Goal: Task Accomplishment & Management: Complete application form

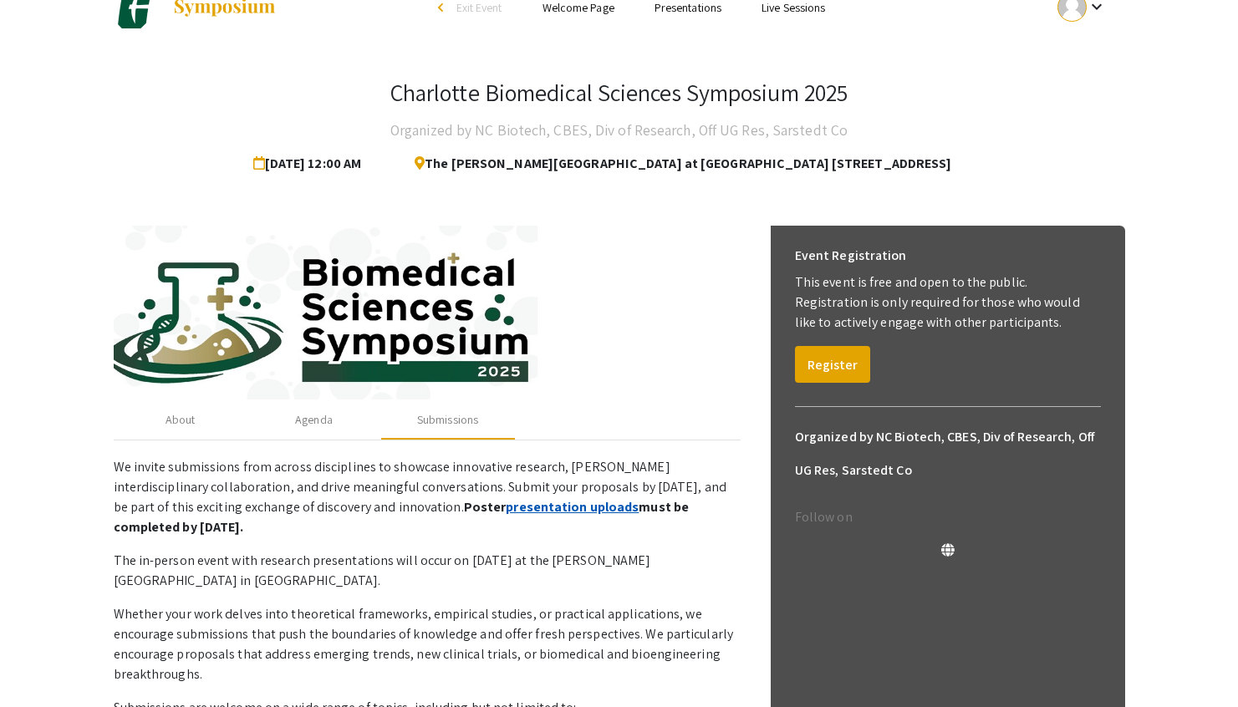
click at [506, 508] on link "presentation uploads" at bounding box center [572, 507] width 133 height 18
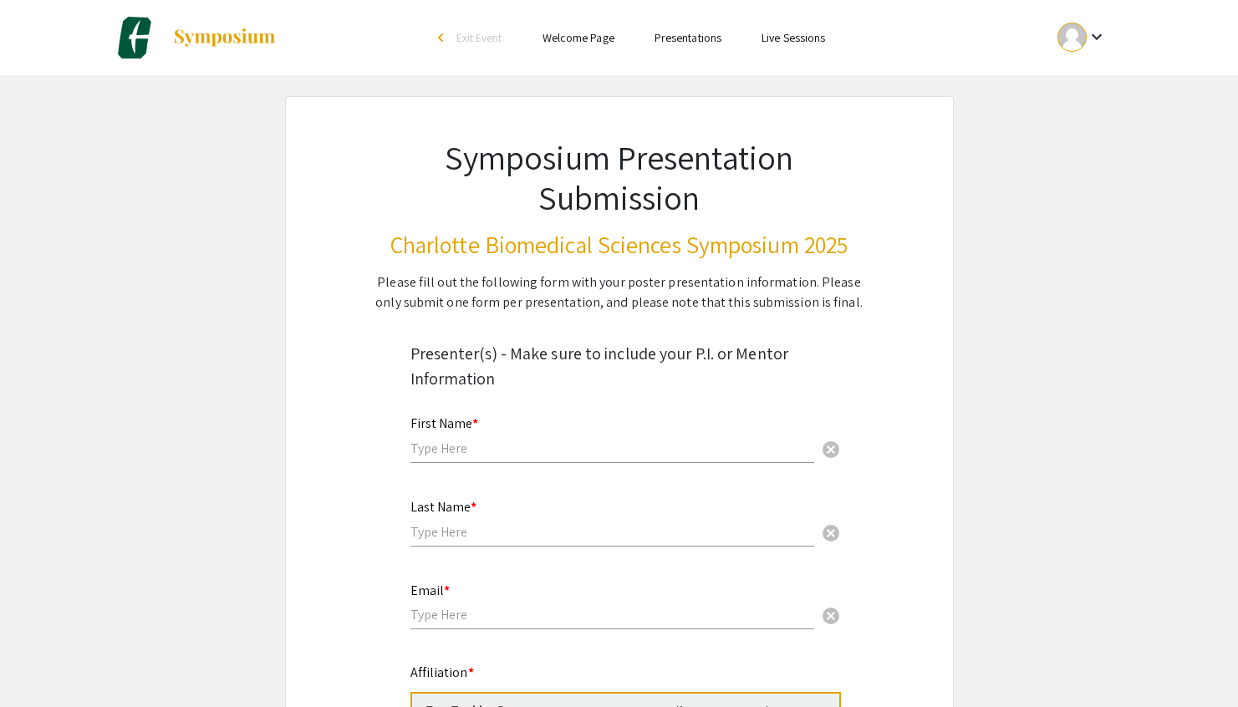
click at [539, 446] on input "text" at bounding box center [612, 449] width 404 height 18
type input "[PERSON_NAME]"
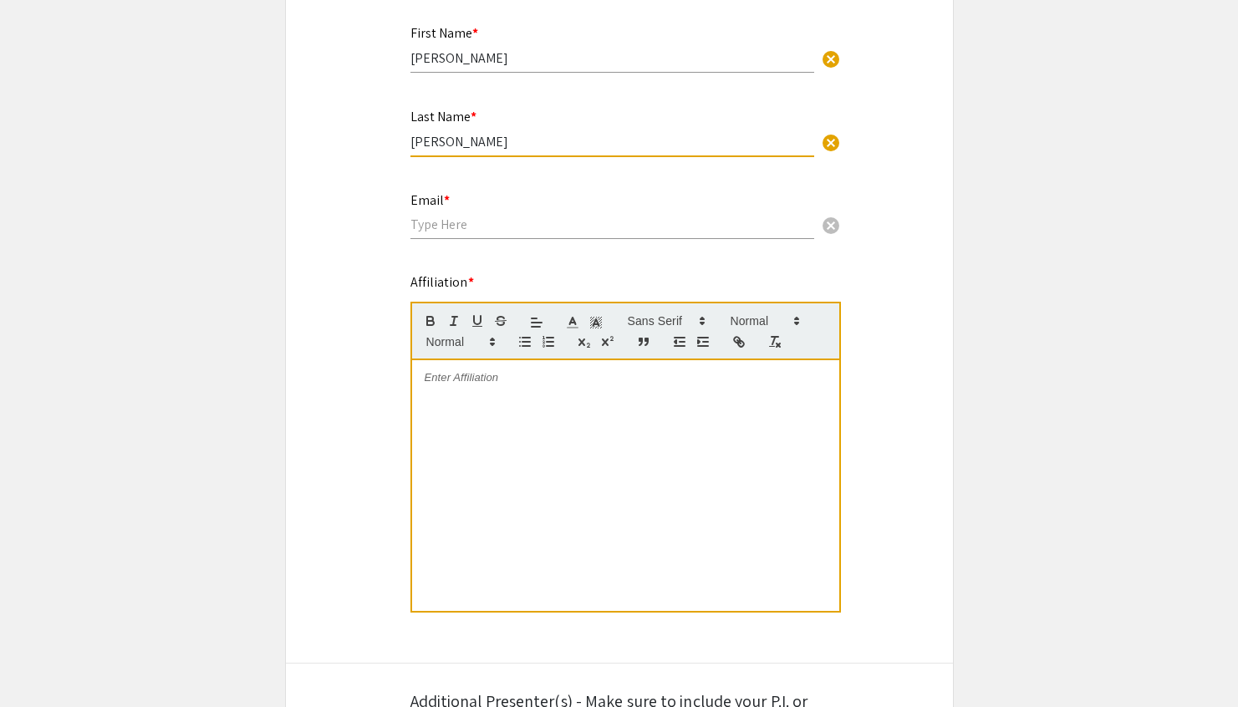
scroll to position [406, 0]
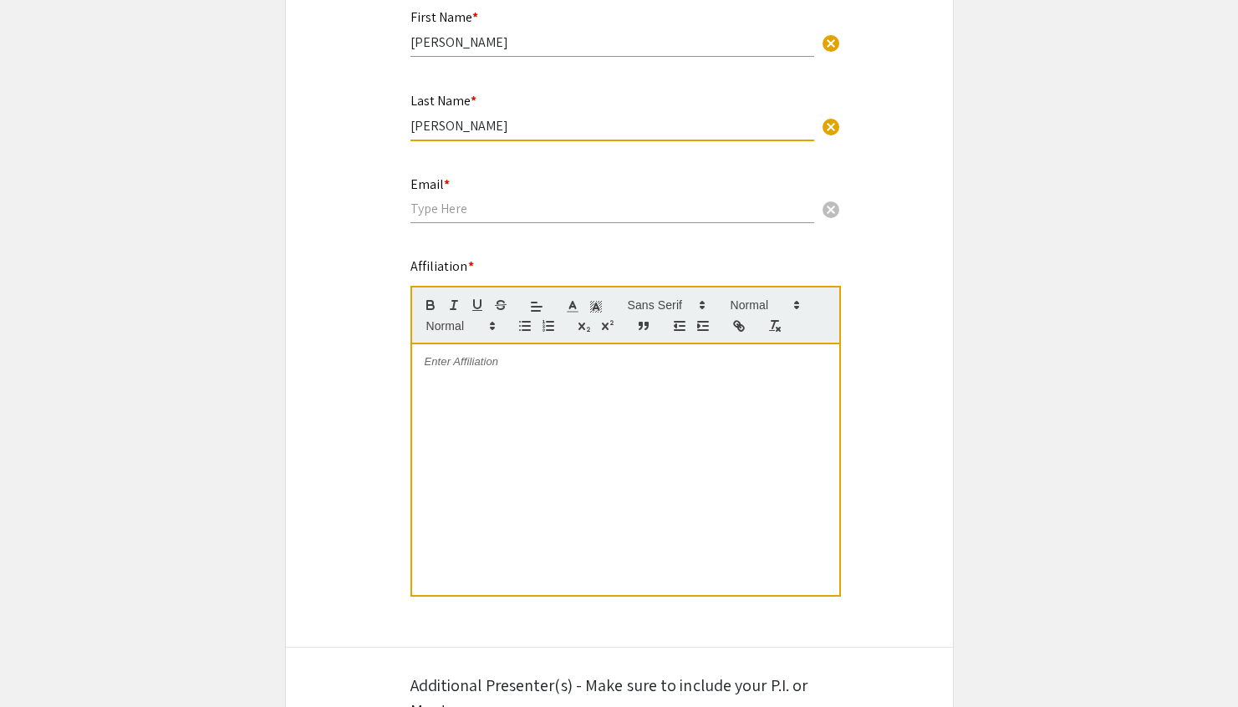
type input "[PERSON_NAME]"
click at [442, 217] on input "email" at bounding box center [612, 209] width 404 height 18
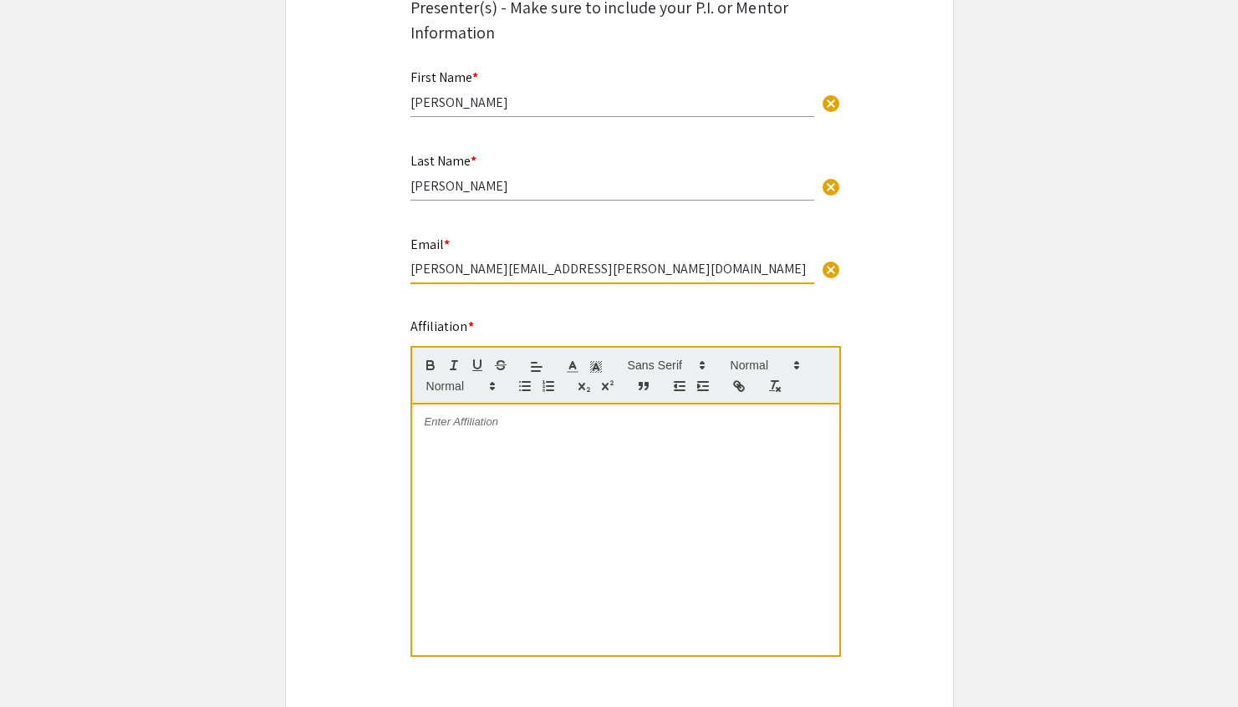
scroll to position [313, 0]
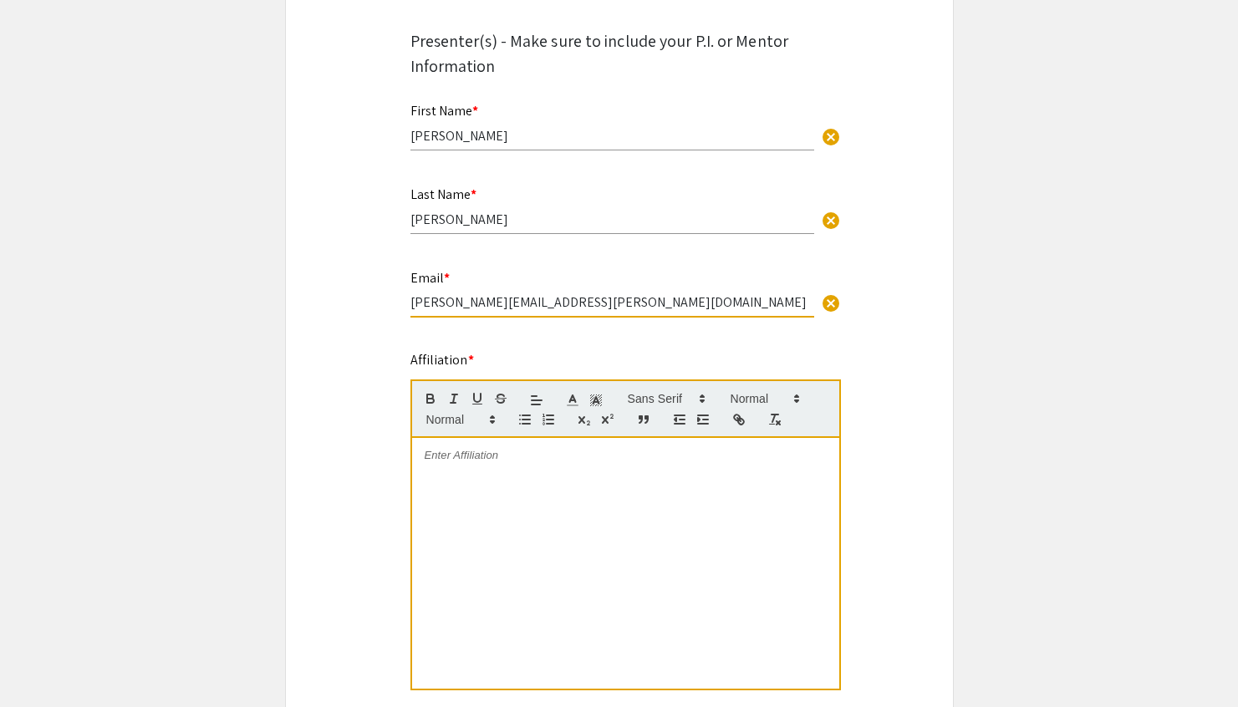
type input "[PERSON_NAME][EMAIL_ADDRESS][PERSON_NAME][DOMAIN_NAME]"
click at [472, 468] on div at bounding box center [625, 563] width 427 height 251
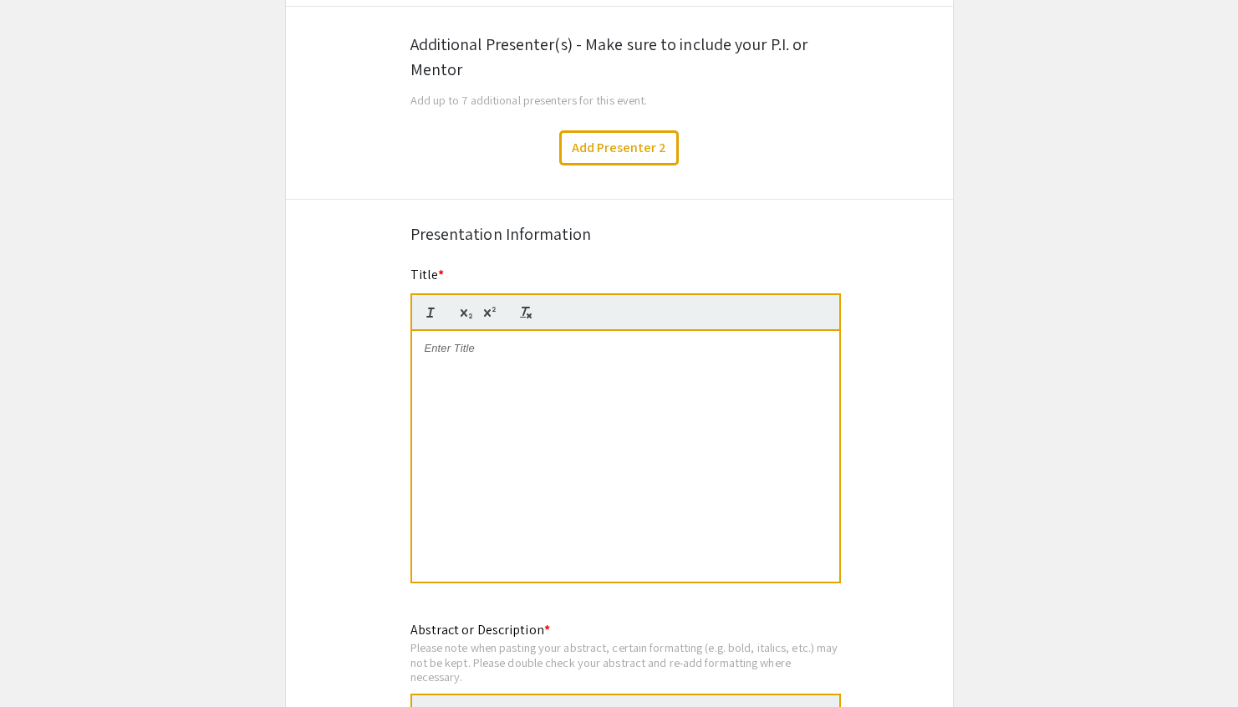
scroll to position [1064, 0]
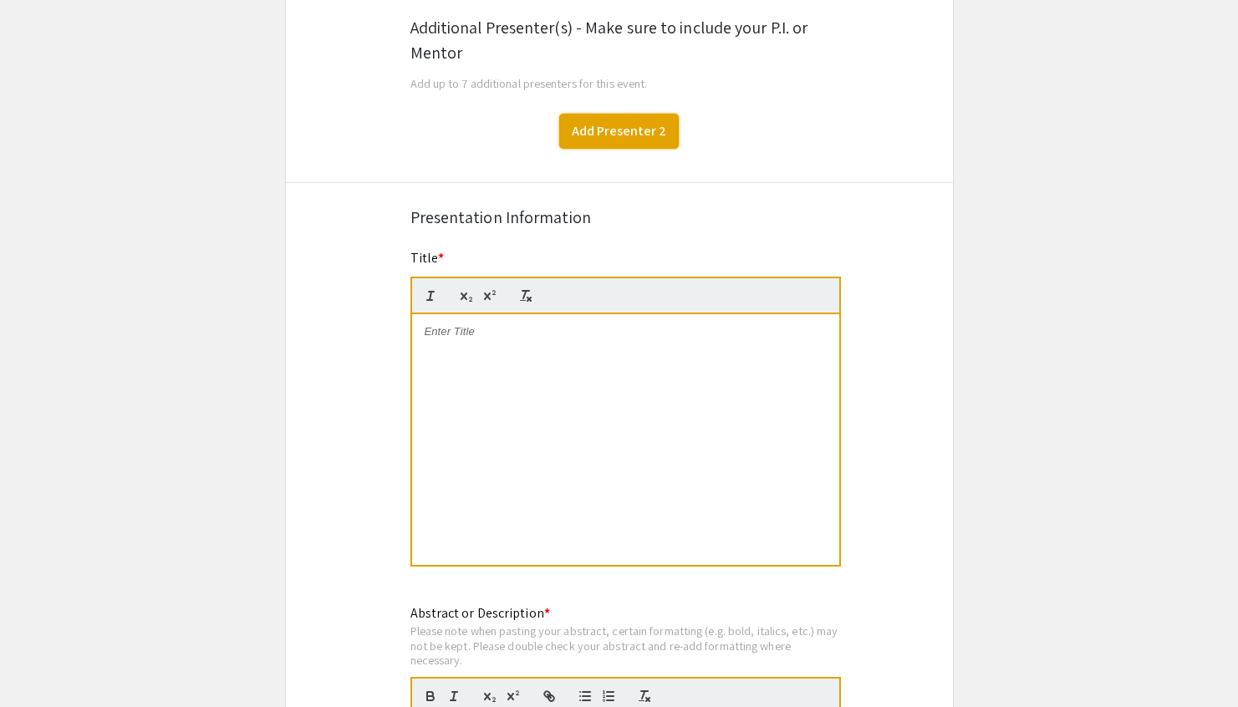
click at [612, 133] on button "Add Presenter 2" at bounding box center [619, 131] width 120 height 35
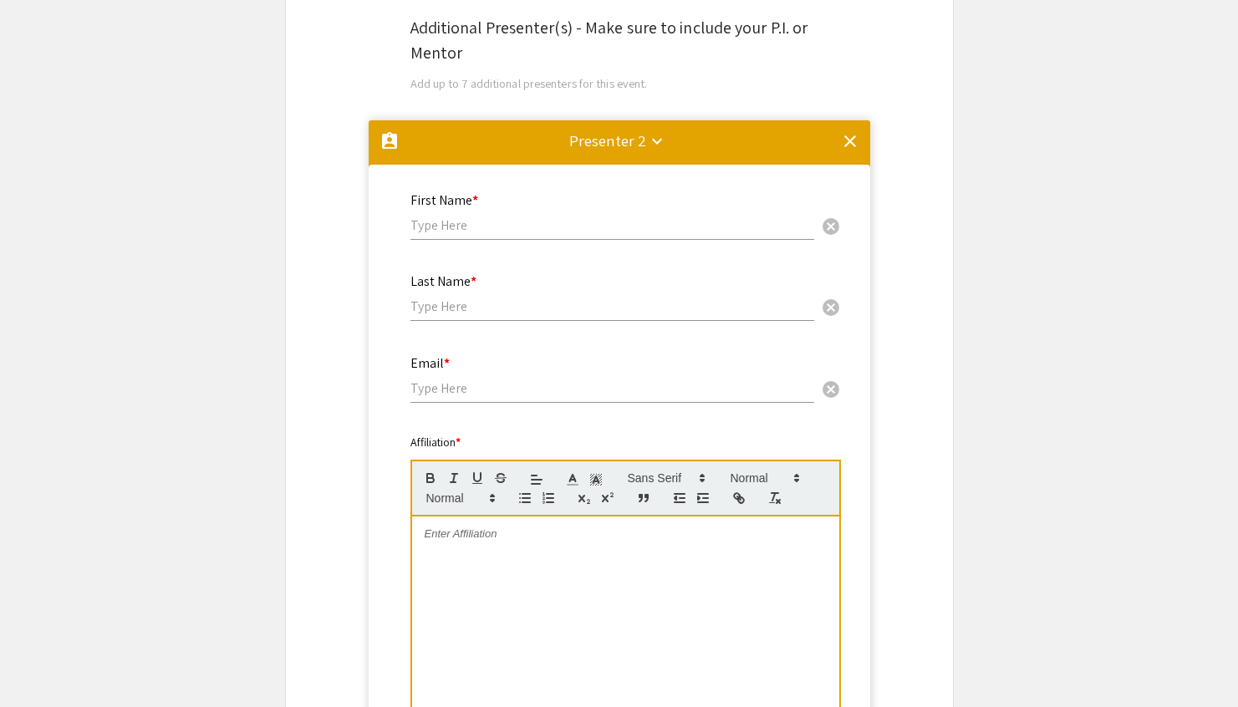
scroll to position [1186, 0]
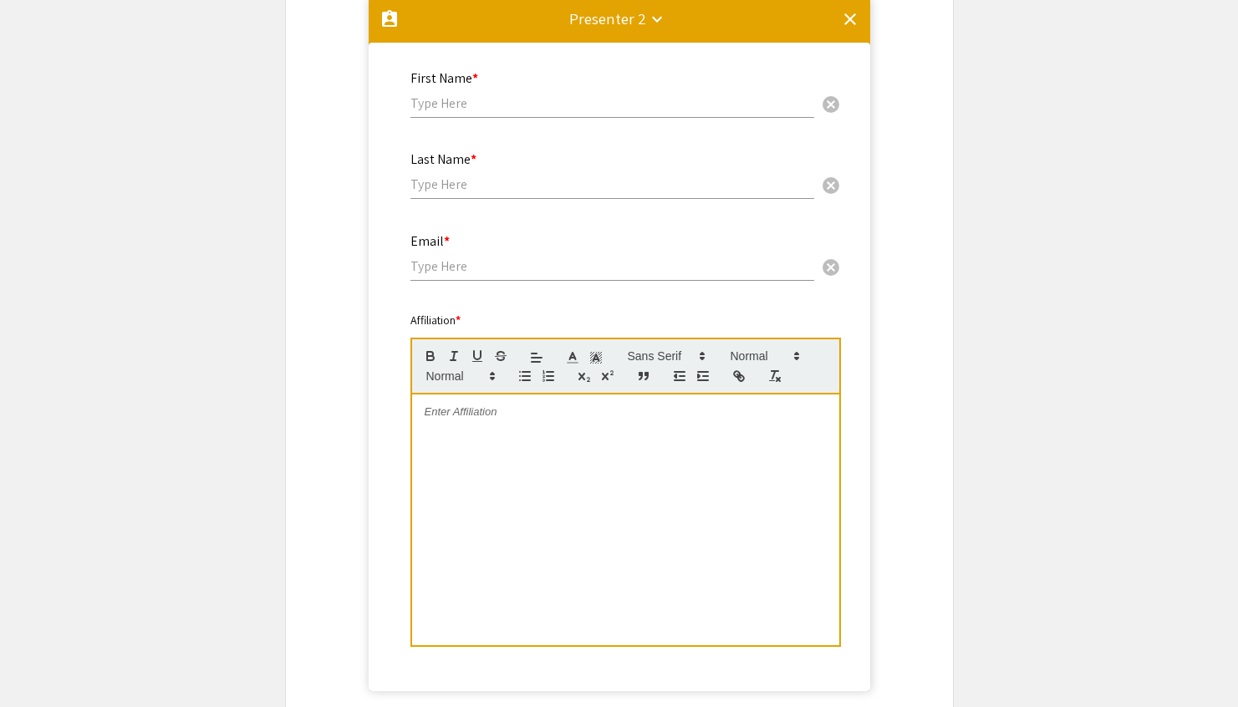
click at [557, 110] on input "text" at bounding box center [612, 103] width 404 height 18
type input "Young Min"
type input "Ju"
click at [534, 268] on input "email" at bounding box center [612, 266] width 404 height 18
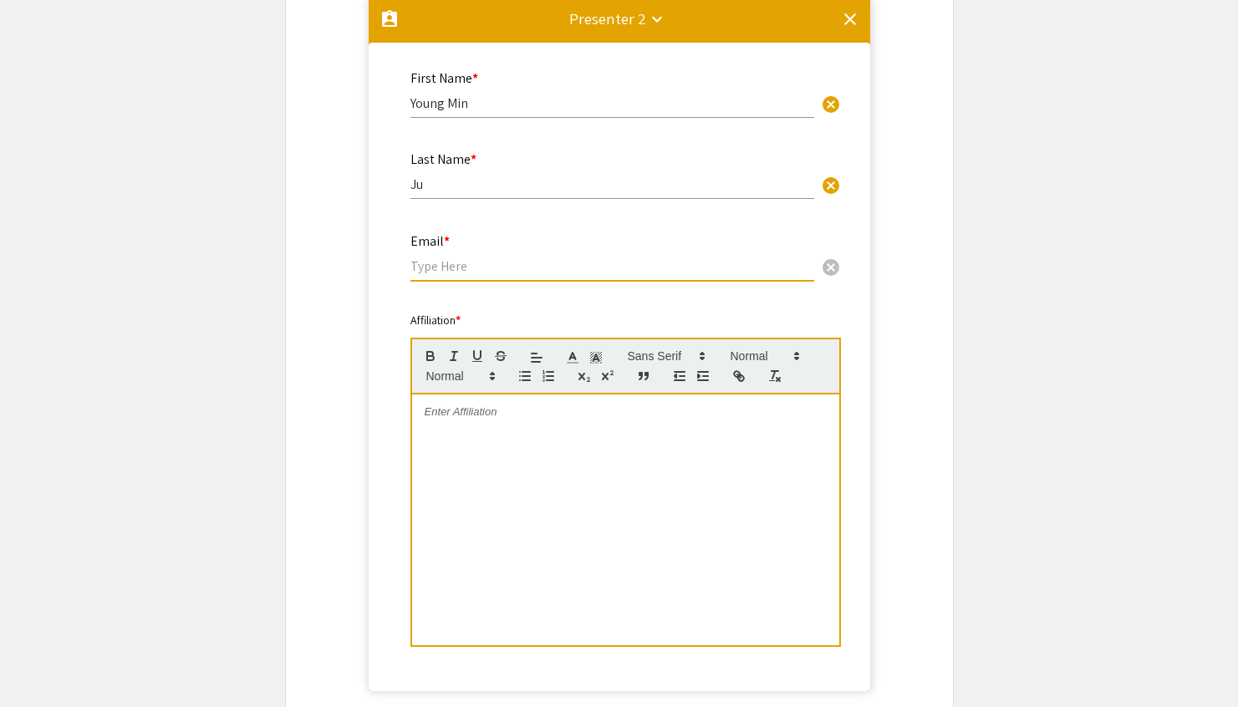
paste input "[EMAIL_ADDRESS][DOMAIN_NAME]"
type input "[EMAIL_ADDRESS][DOMAIN_NAME]"
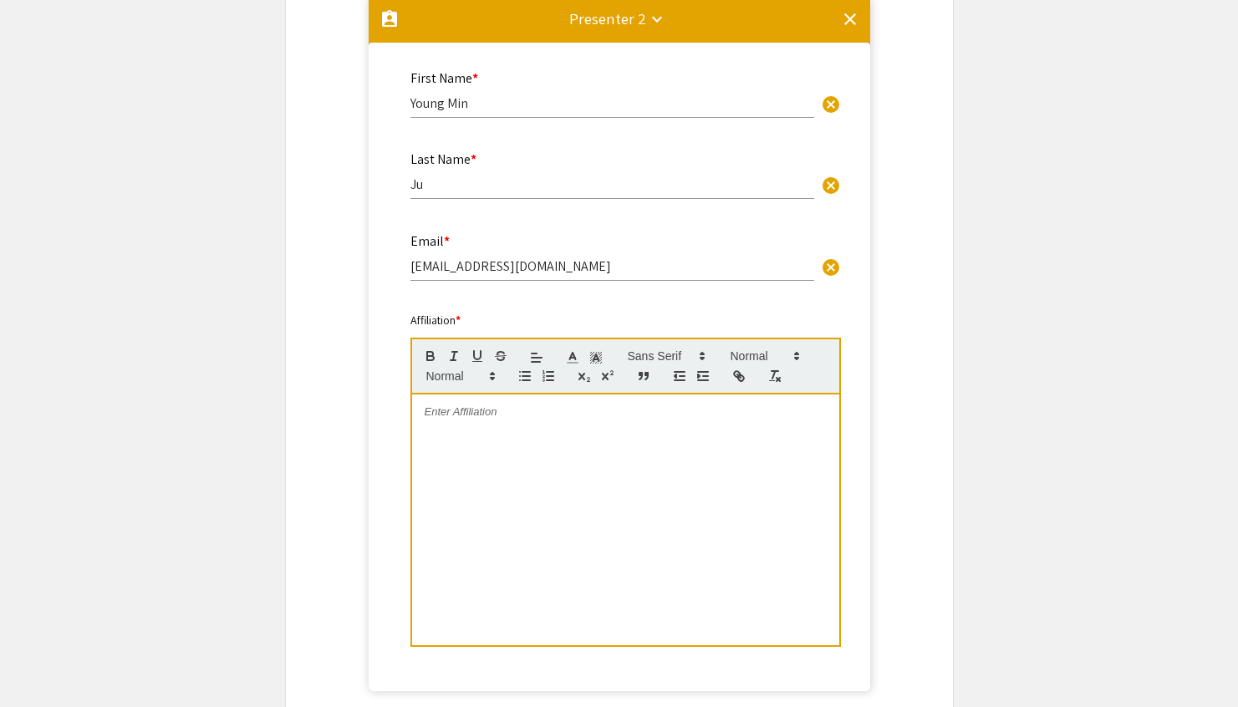
click at [530, 407] on p at bounding box center [626, 411] width 402 height 15
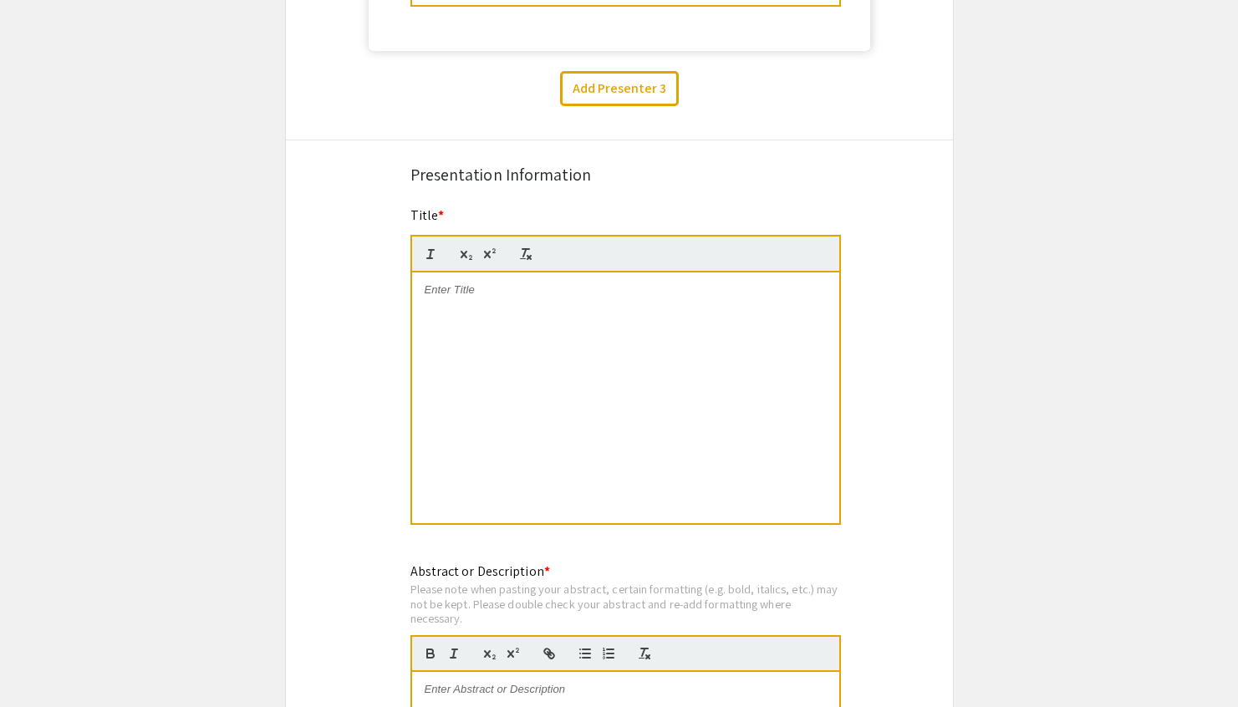
scroll to position [1834, 0]
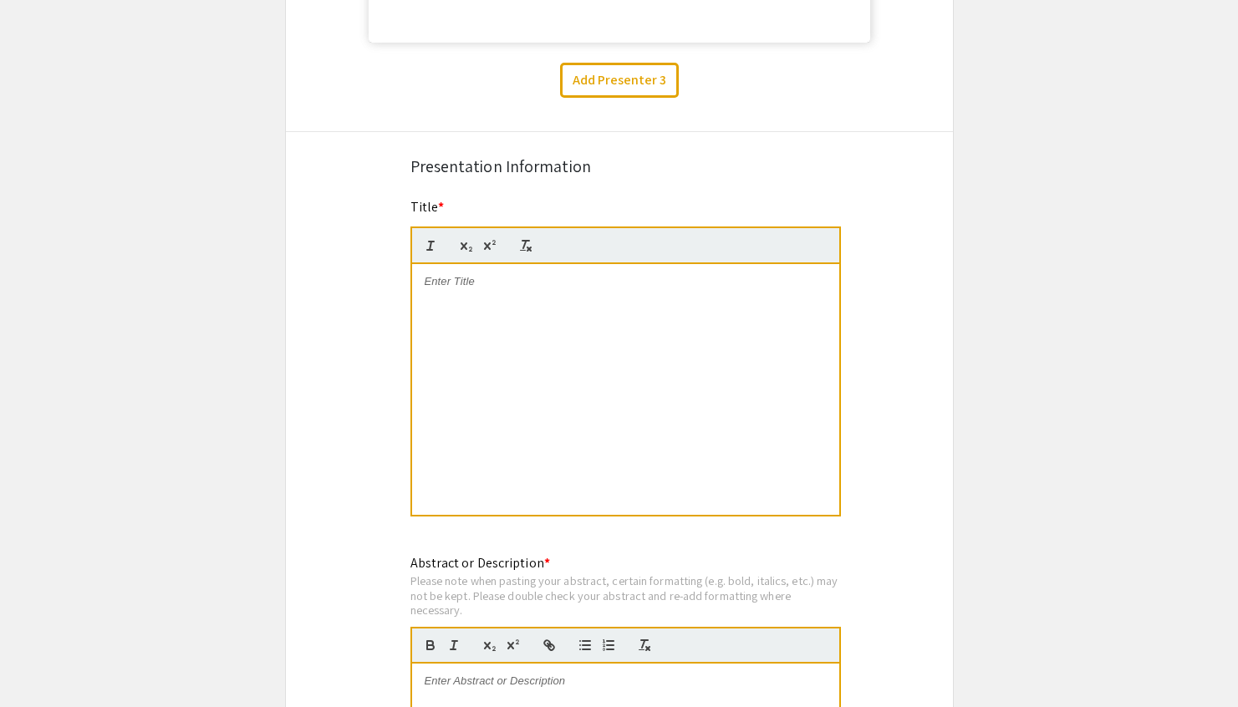
click at [552, 284] on p at bounding box center [626, 281] width 402 height 15
click at [509, 288] on p at bounding box center [626, 281] width 402 height 15
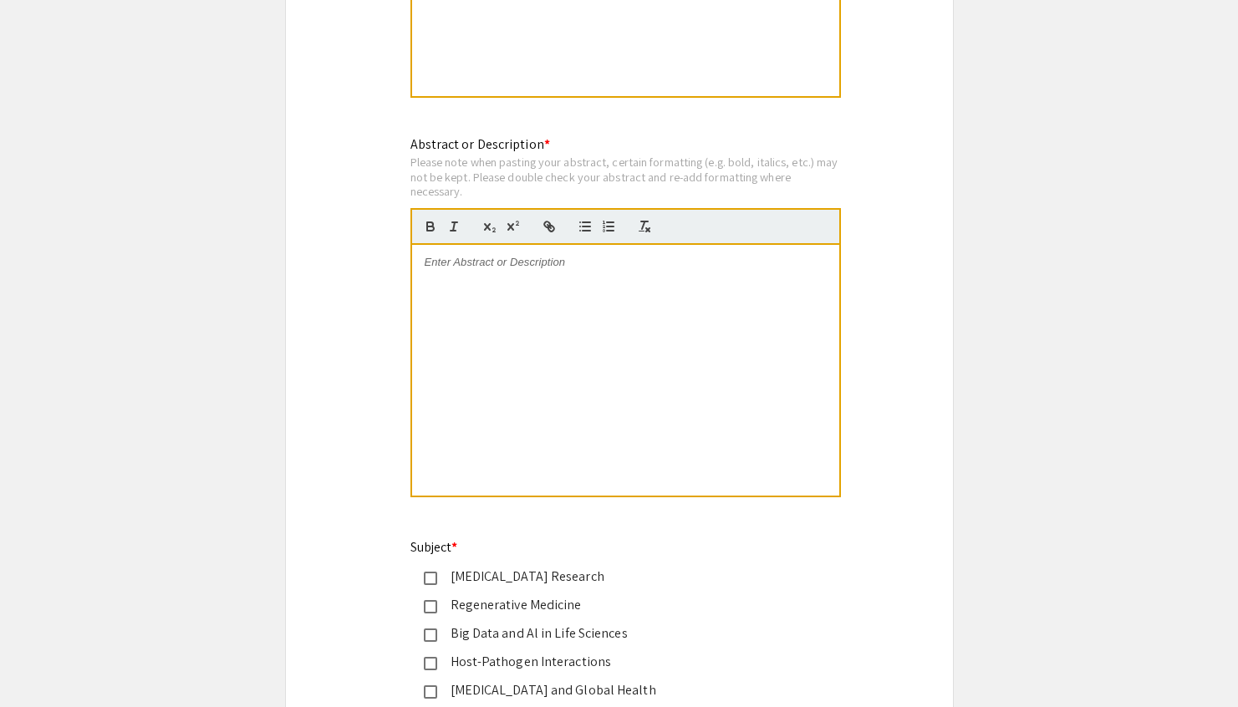
scroll to position [2254, 0]
click at [582, 257] on div at bounding box center [625, 369] width 427 height 251
click at [535, 258] on p at bounding box center [626, 261] width 402 height 15
click at [536, 269] on p at bounding box center [626, 261] width 402 height 15
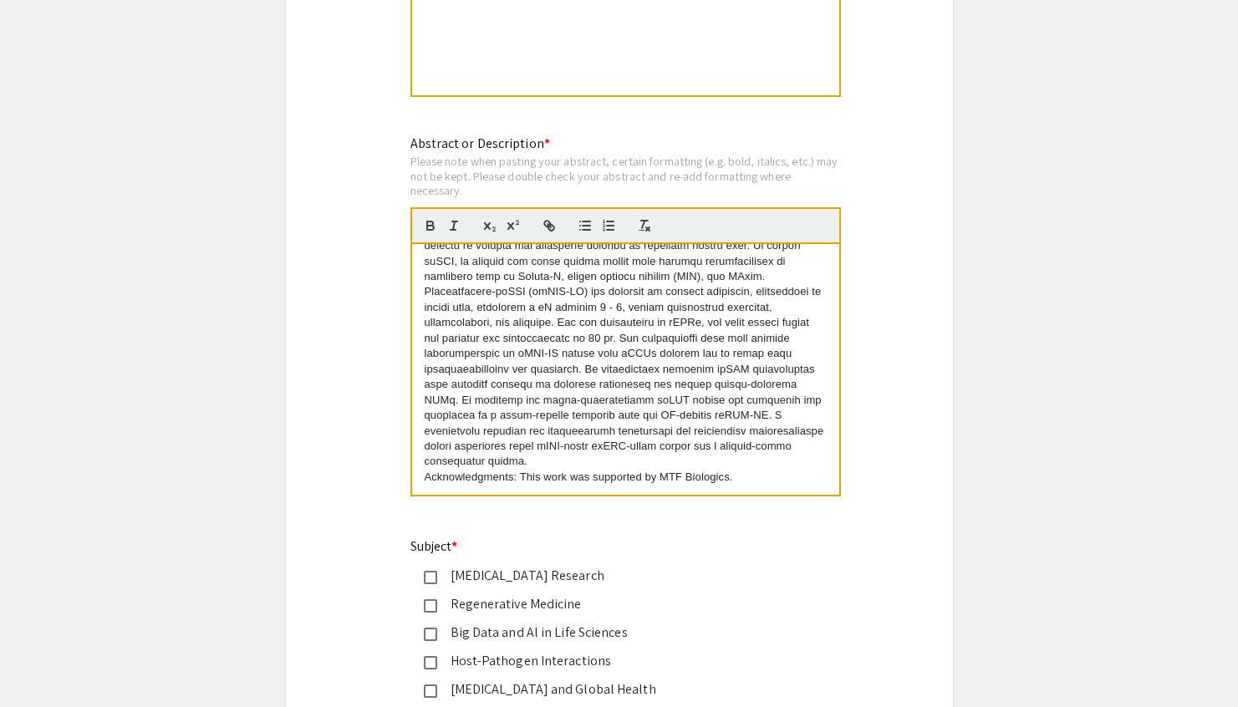
scroll to position [0, 0]
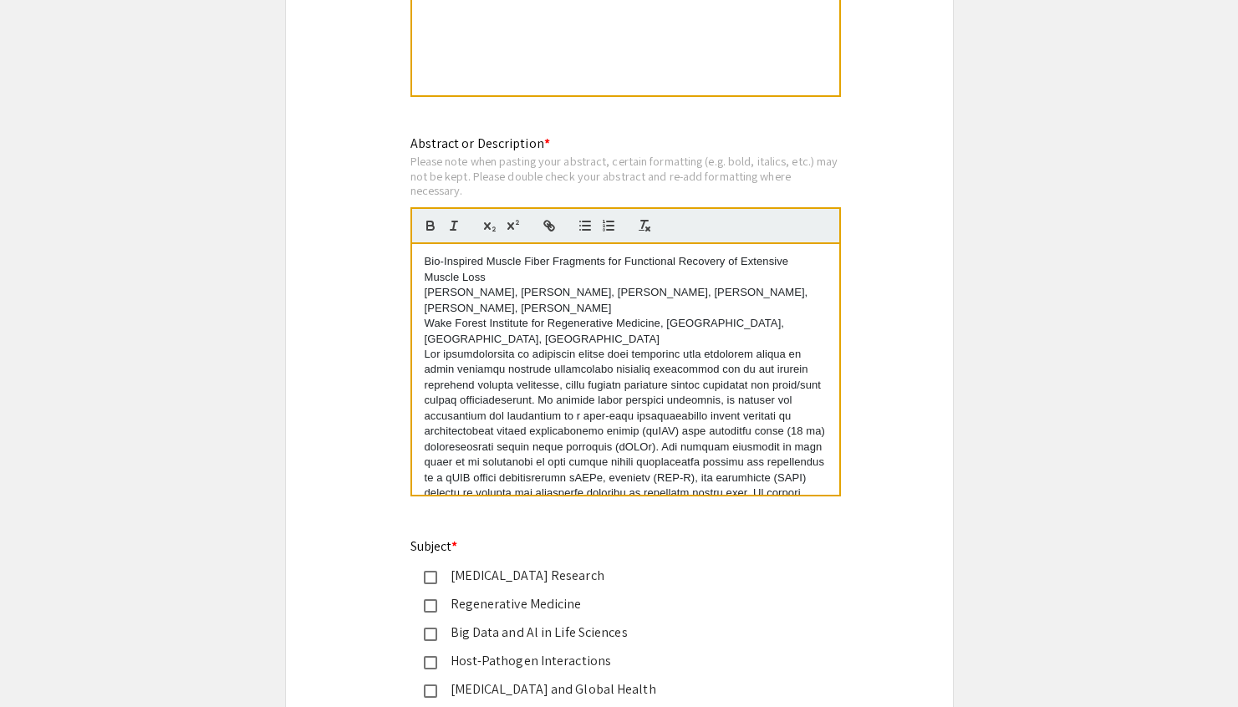
click at [563, 316] on p "[PERSON_NAME], [PERSON_NAME], [PERSON_NAME], [PERSON_NAME], [PERSON_NAME], [PER…" at bounding box center [626, 300] width 402 height 31
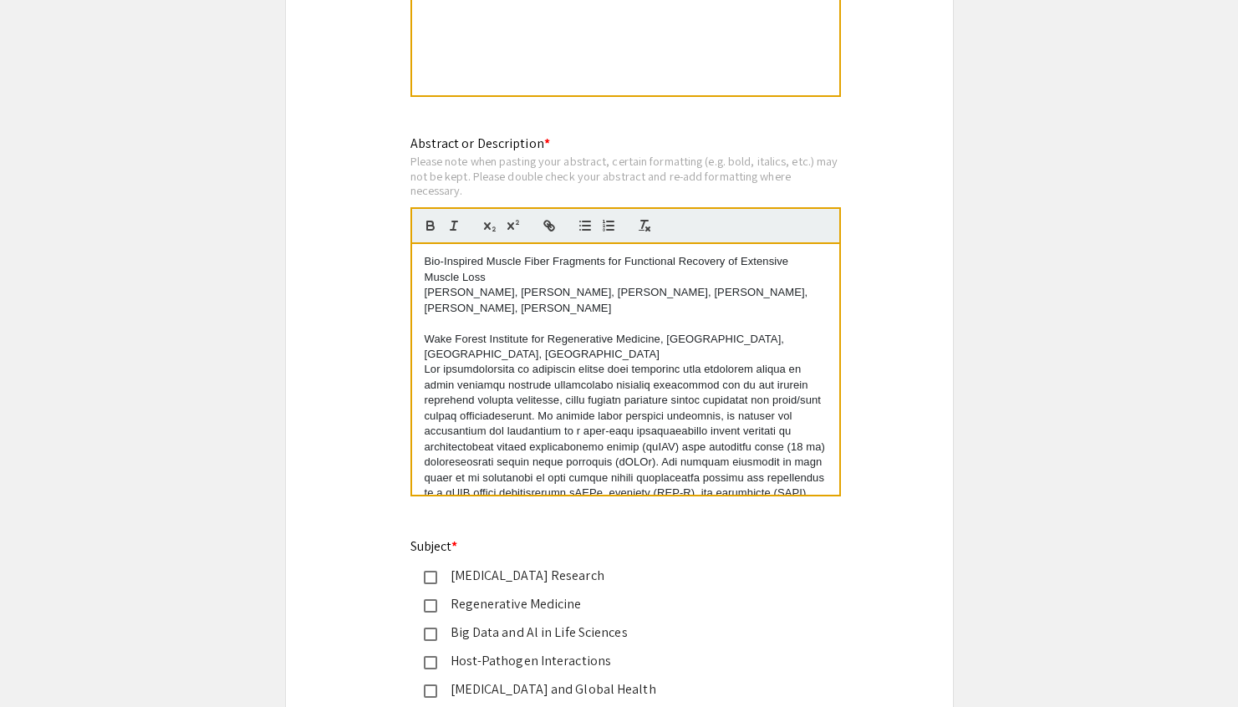
click at [587, 356] on p "Wake Forest Institute for Regenerative Medicine, [GEOGRAPHIC_DATA], [GEOGRAPHIC…" at bounding box center [626, 347] width 402 height 31
click at [514, 282] on p "Bio-Inspired Muscle Fiber Fragments for Functional Recovery of Extensive Muscle…" at bounding box center [626, 269] width 402 height 31
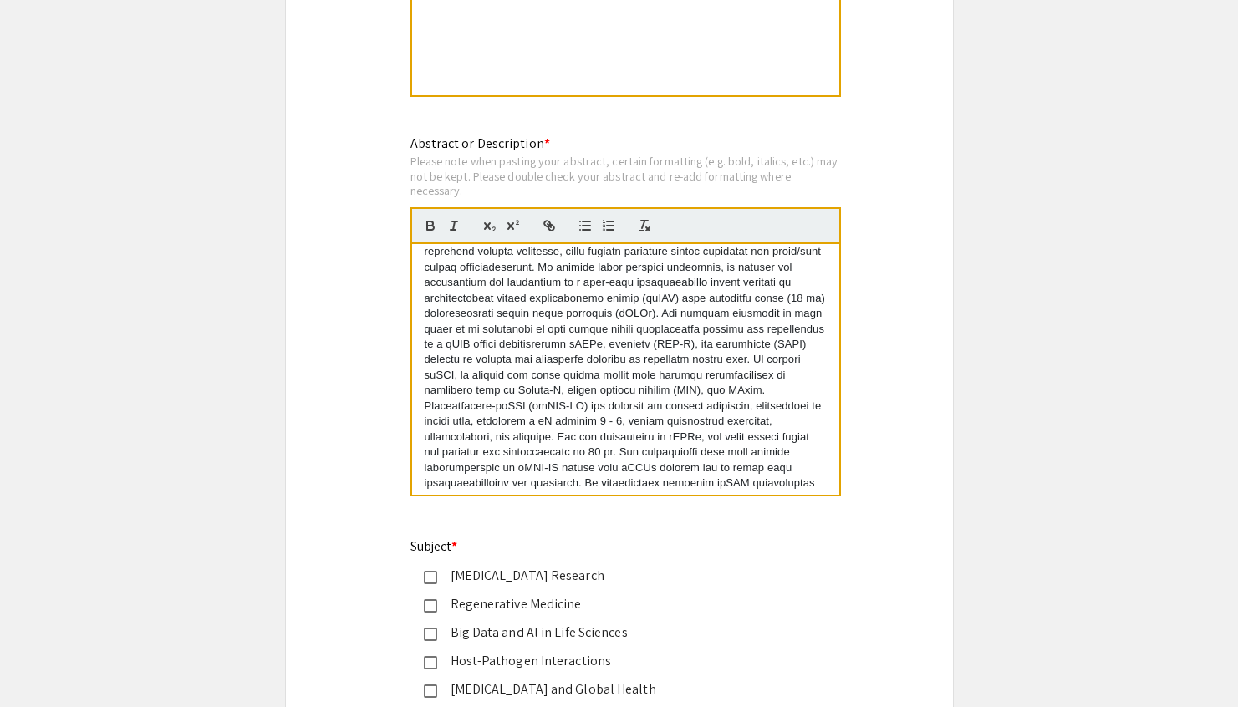
scroll to position [293, 0]
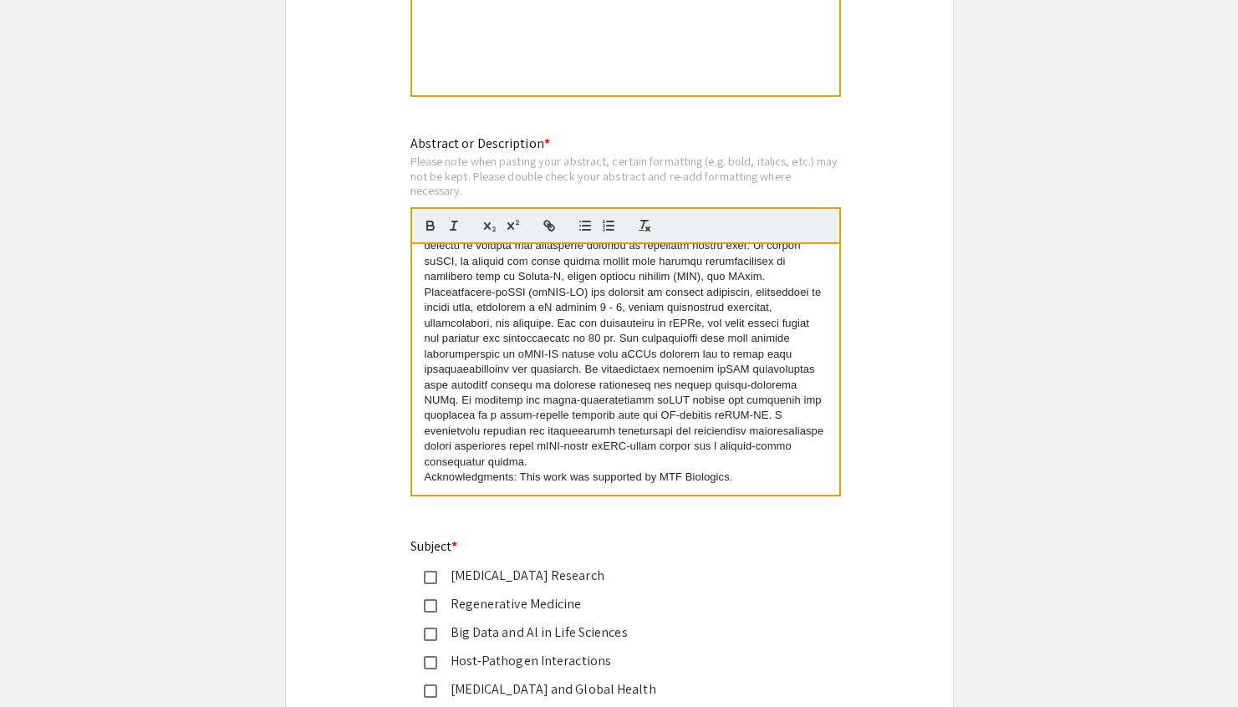
click at [664, 465] on p at bounding box center [626, 284] width 402 height 370
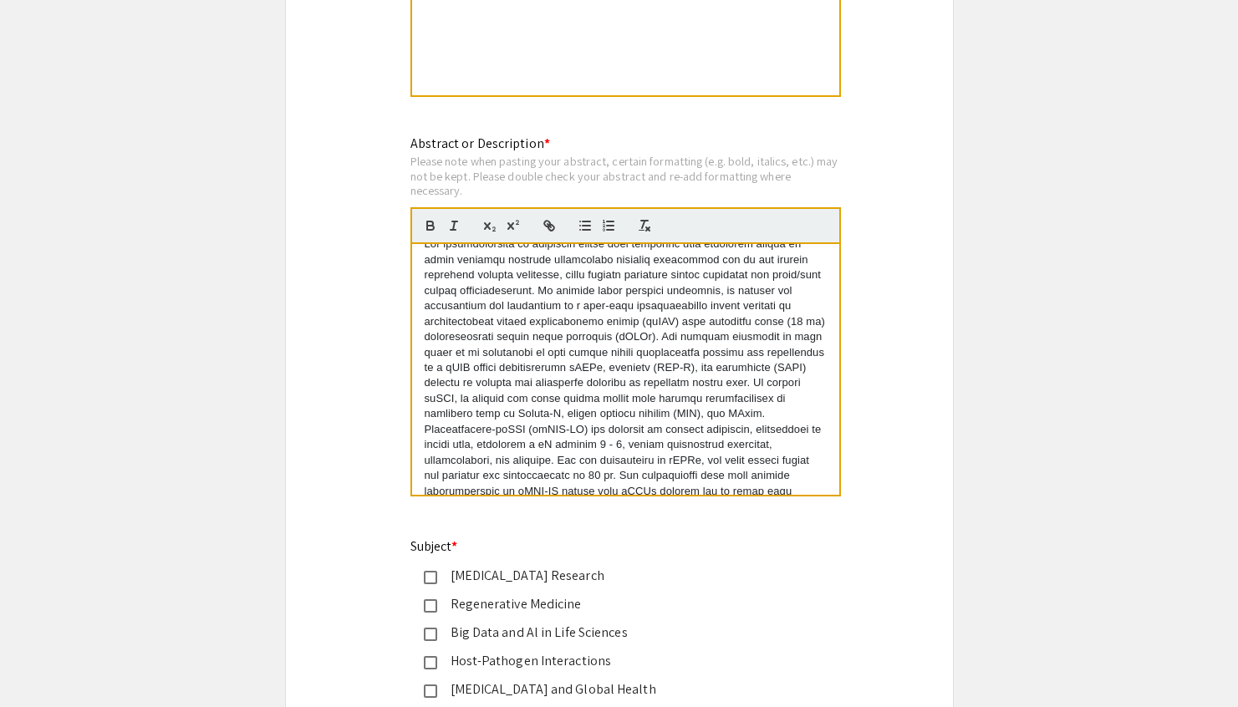
scroll to position [170, 0]
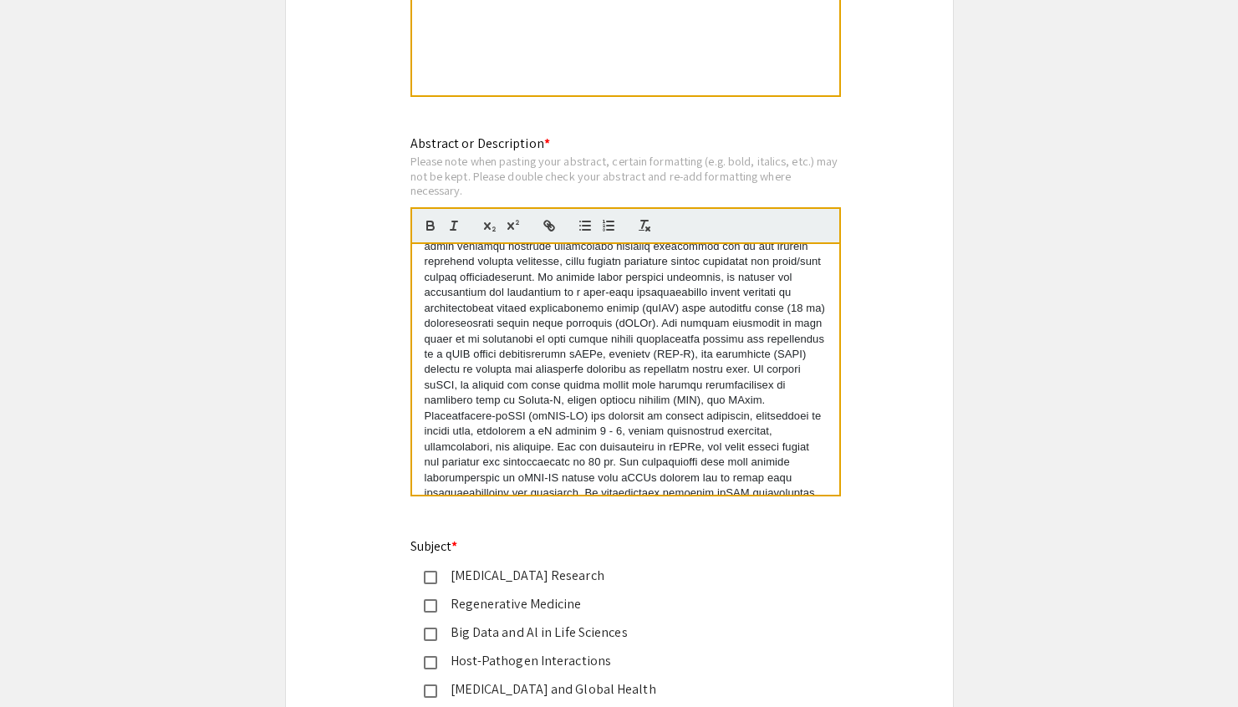
click at [431, 602] on div "Regenerative Medicine" at bounding box center [605, 604] width 391 height 20
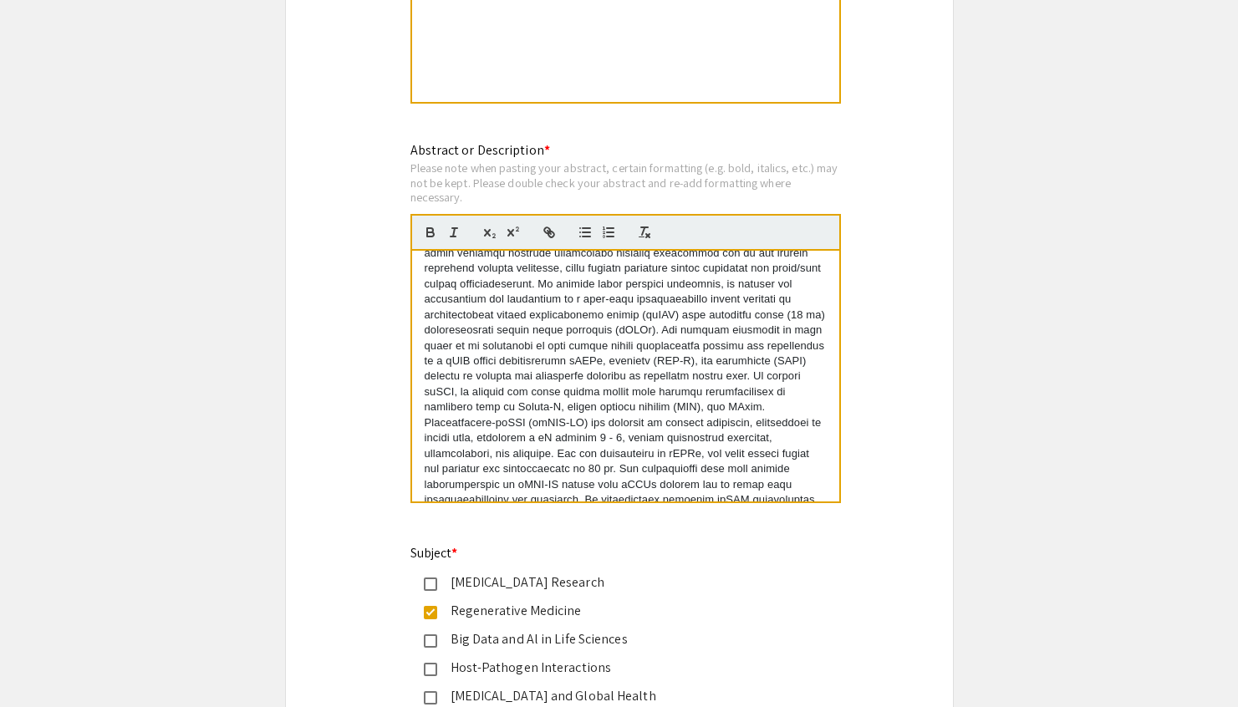
scroll to position [2721, 0]
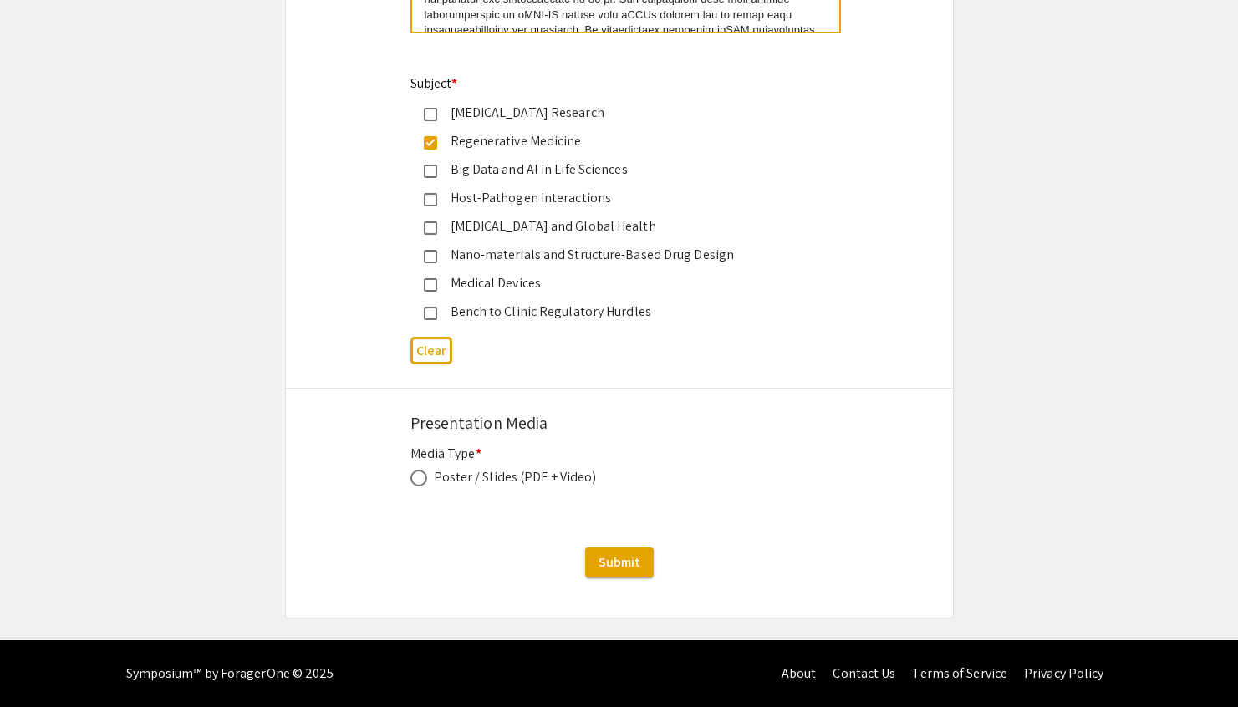
click at [428, 481] on label at bounding box center [421, 478] width 23 height 17
click at [427, 481] on input "radio" at bounding box center [418, 478] width 17 height 17
radio input "true"
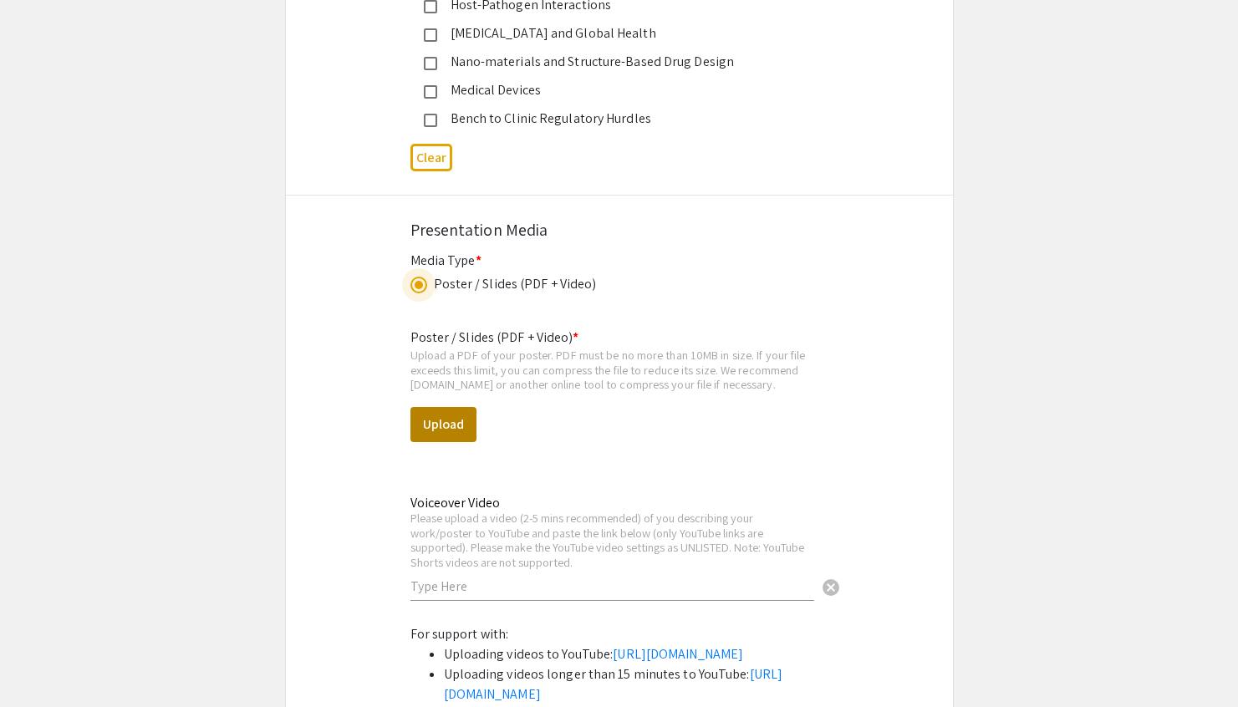
scroll to position [2938, 0]
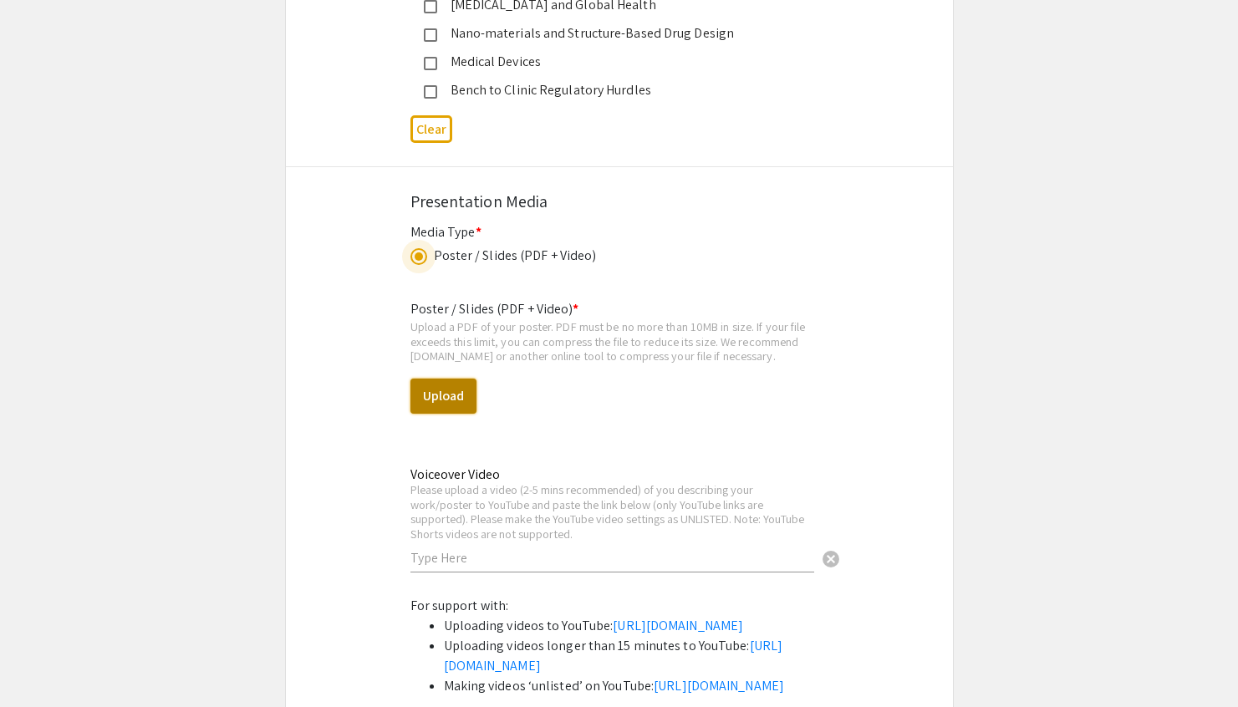
click at [461, 405] on button "Upload" at bounding box center [443, 396] width 66 height 35
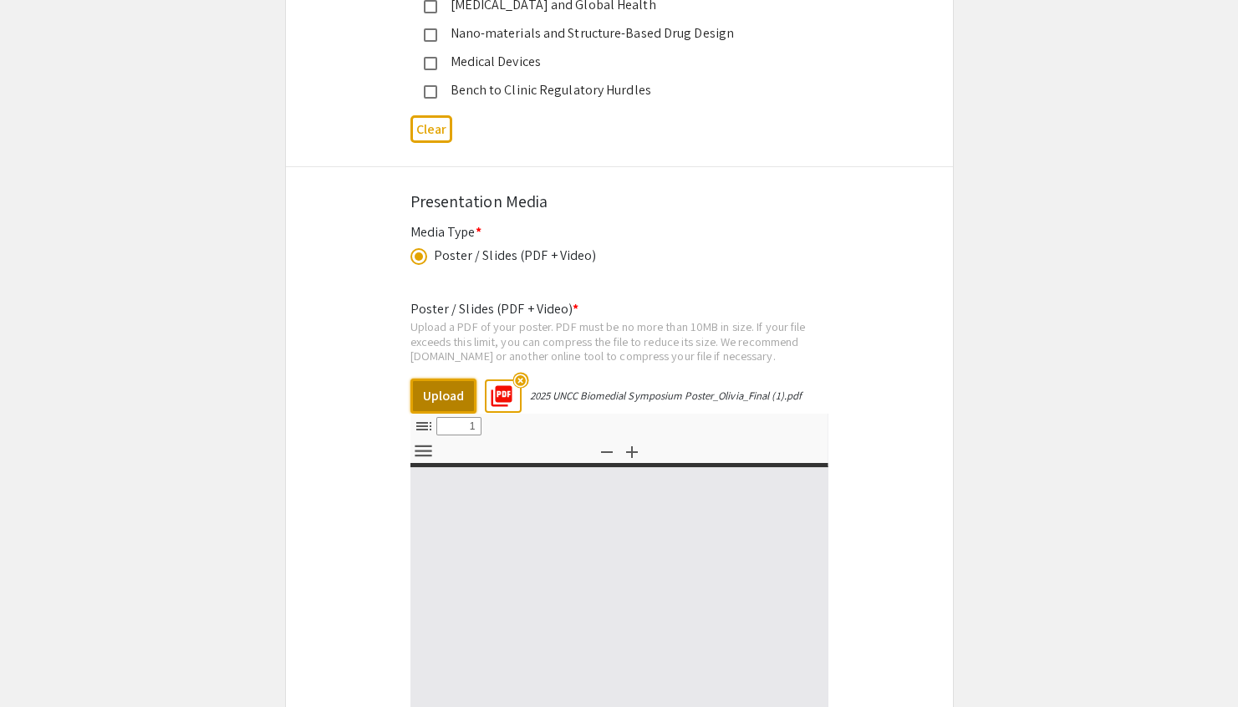
select select "custom"
type input "0"
select select "custom"
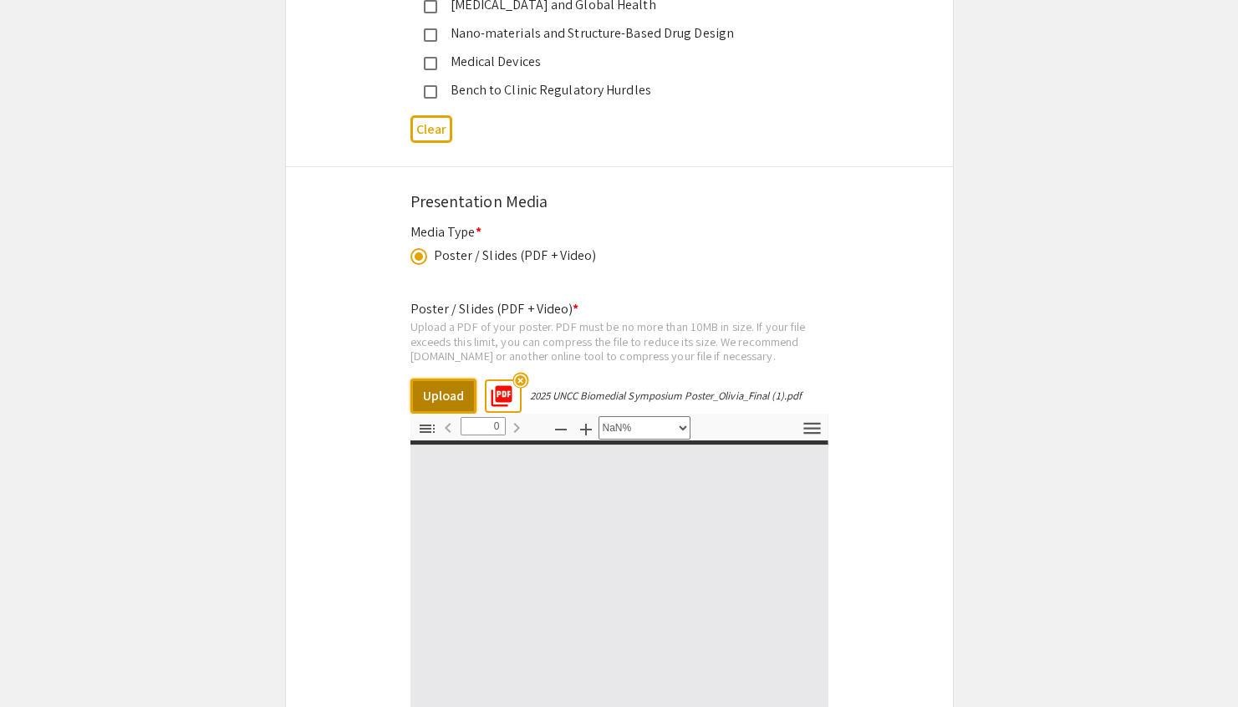
type input "1"
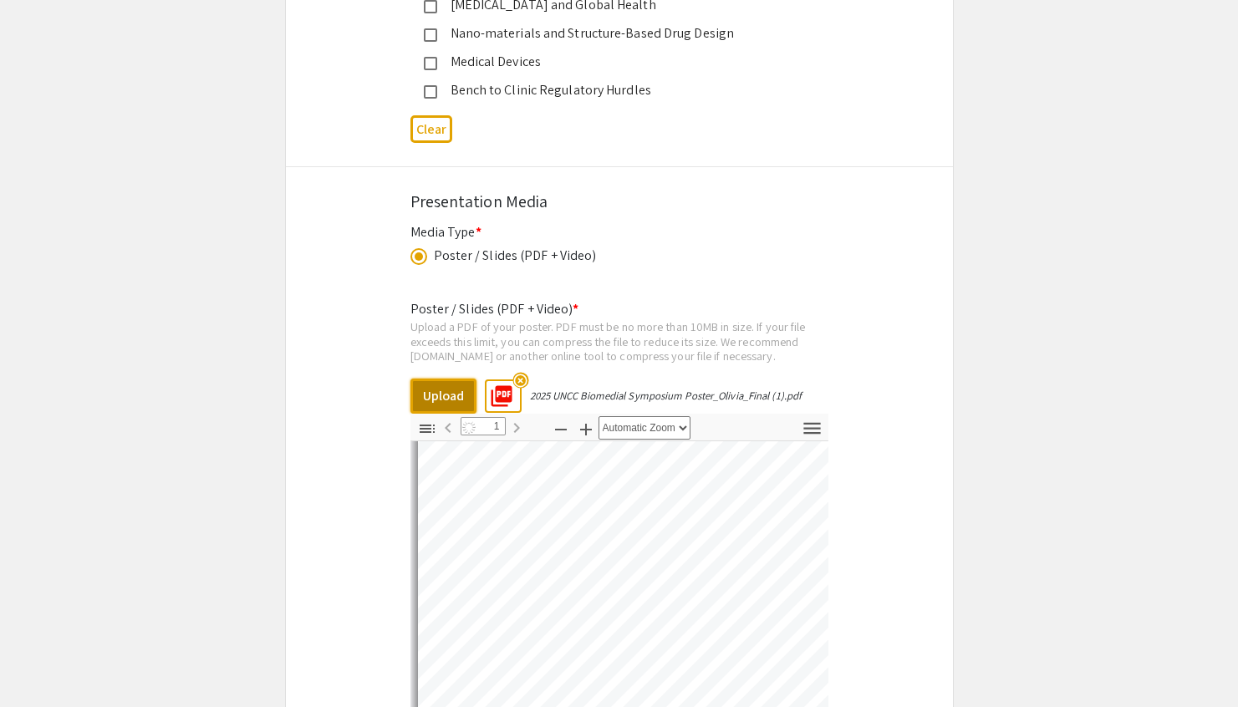
scroll to position [205, 0]
select select "auto"
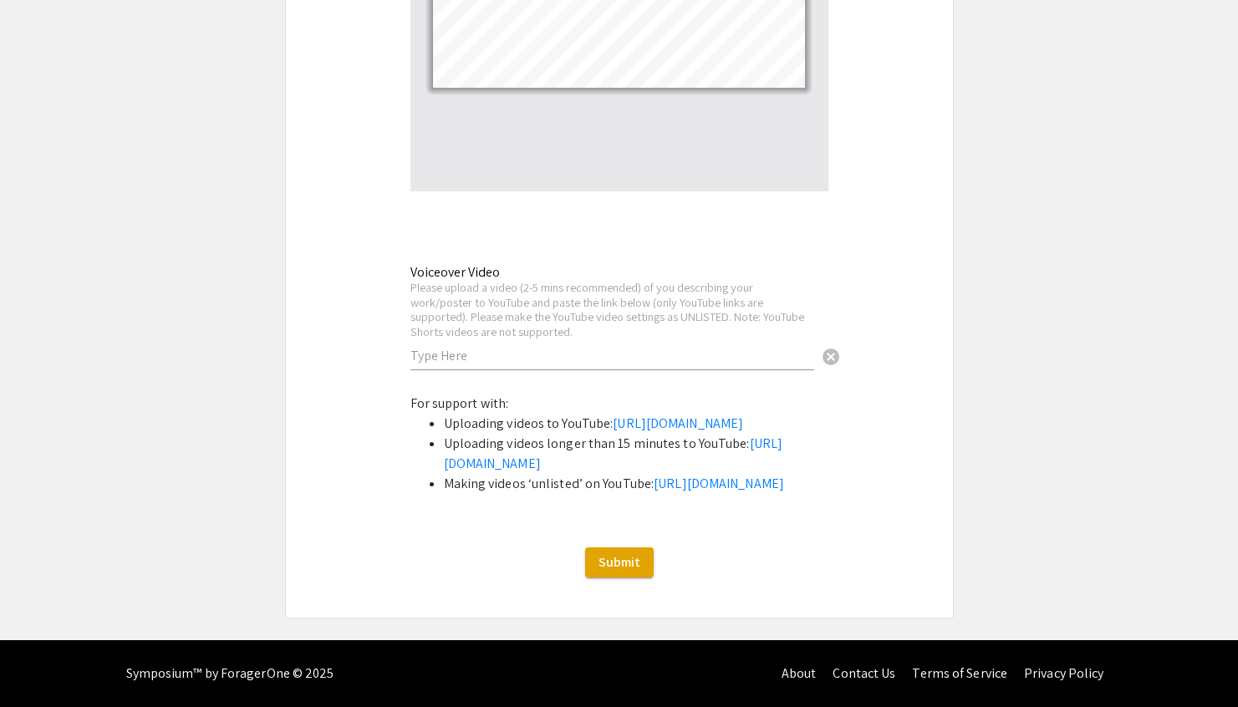
scroll to position [3683, 0]
click at [608, 567] on span "Submit" at bounding box center [619, 562] width 42 height 18
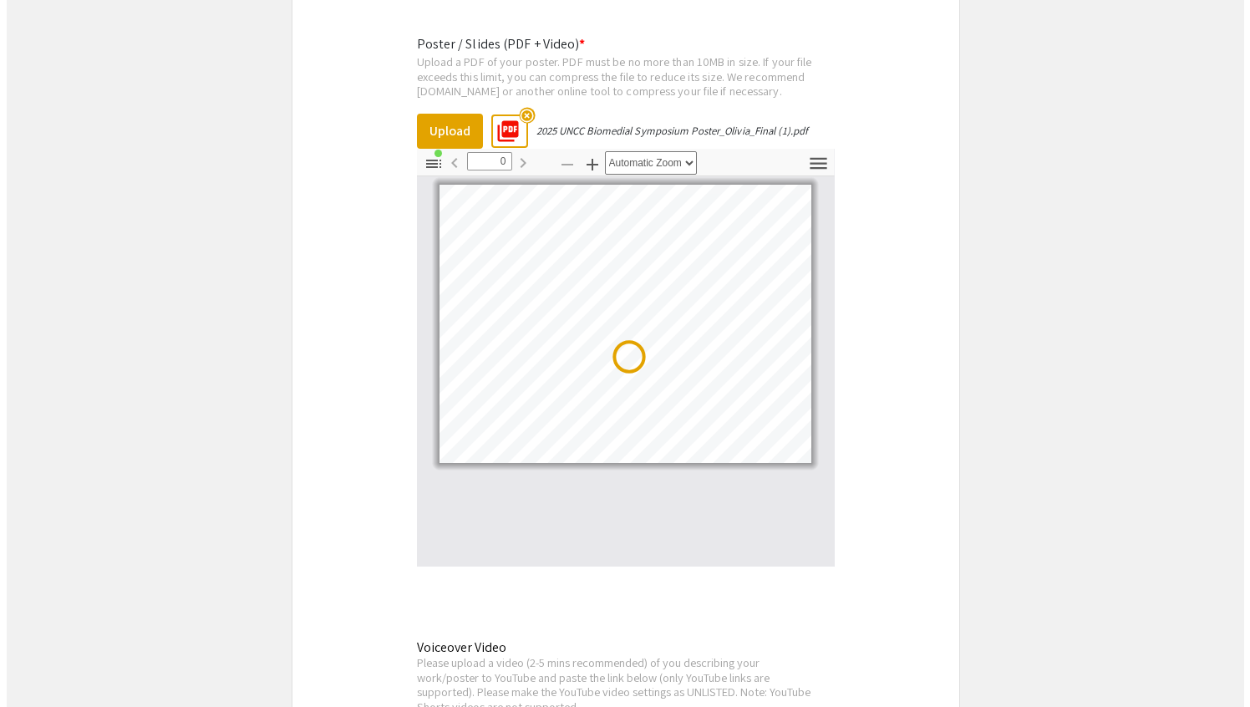
scroll to position [0, 0]
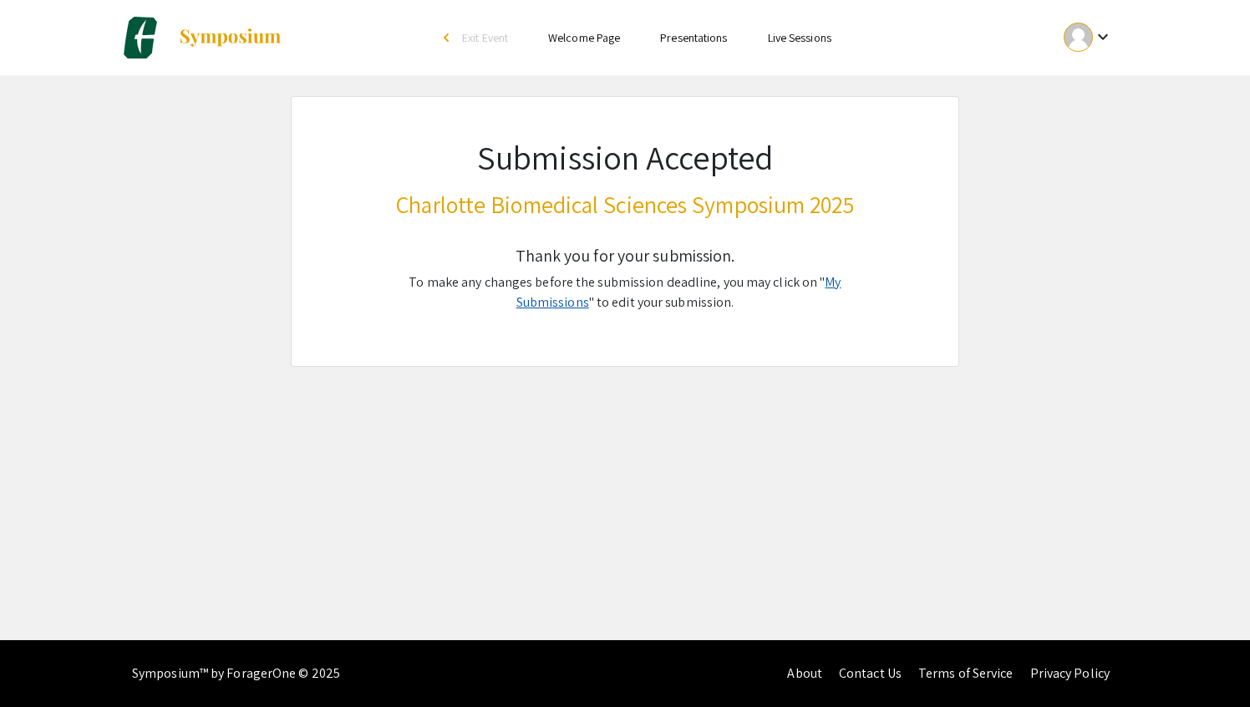
click at [808, 282] on link "My Submissions" at bounding box center [678, 292] width 325 height 38
click at [816, 282] on link "My Submissions" at bounding box center [678, 292] width 325 height 38
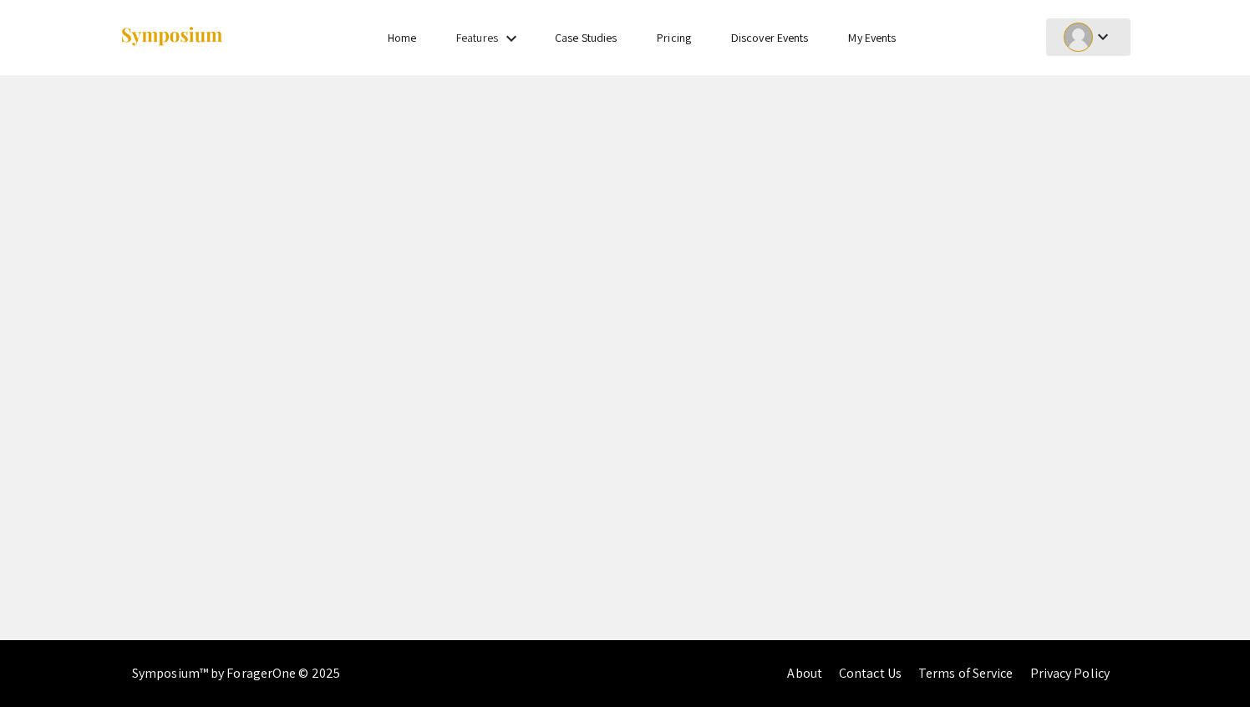
click at [1085, 21] on div "keyboard_arrow_down" at bounding box center [1089, 37] width 58 height 38
click at [1091, 90] on button "My Account" at bounding box center [1097, 83] width 103 height 40
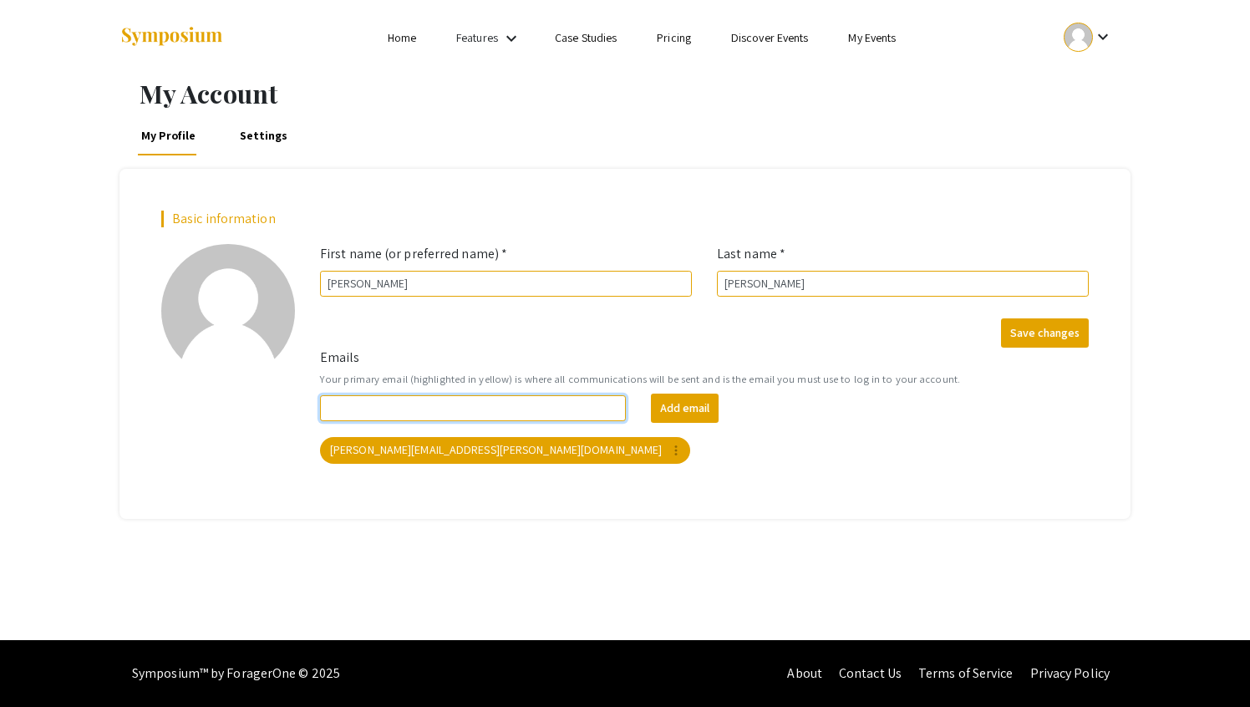
click at [543, 405] on input "Emails" at bounding box center [473, 408] width 306 height 26
type input "[PERSON_NAME][EMAIL_ADDRESS][PERSON_NAME][DOMAIN_NAME]"
click at [651, 394] on button "Add email" at bounding box center [685, 408] width 68 height 29
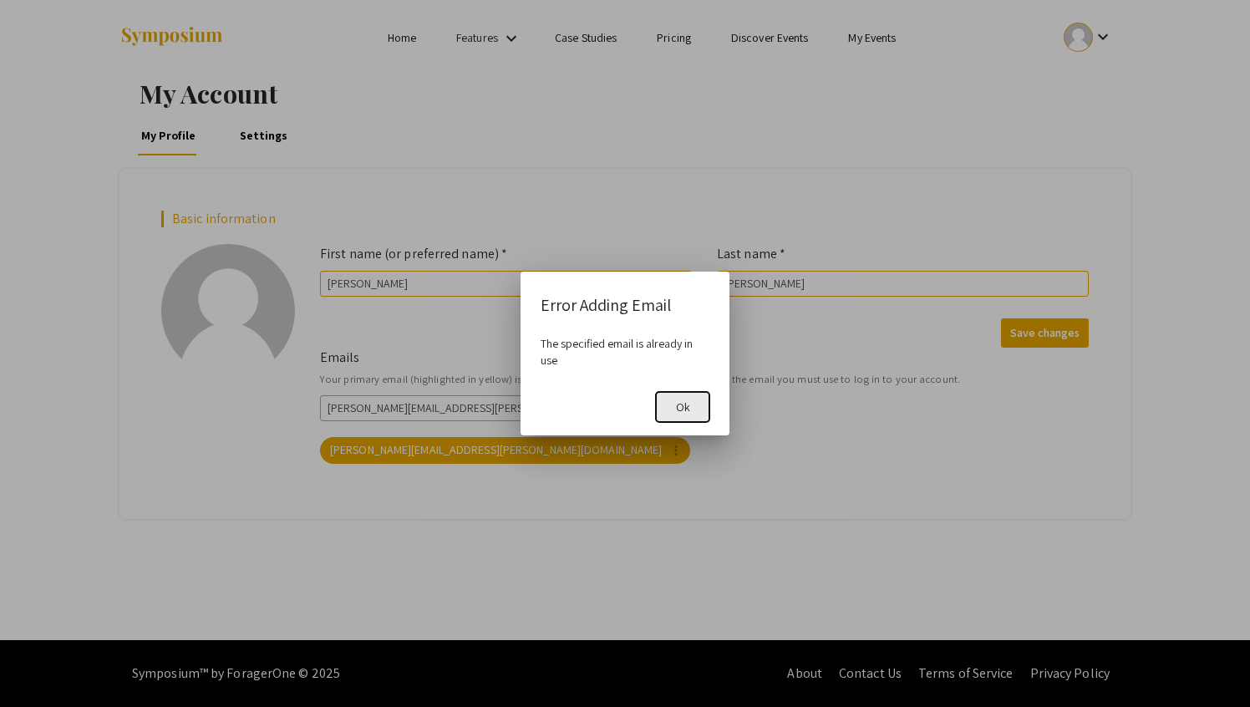
click at [694, 409] on button "Ok" at bounding box center [682, 407] width 53 height 30
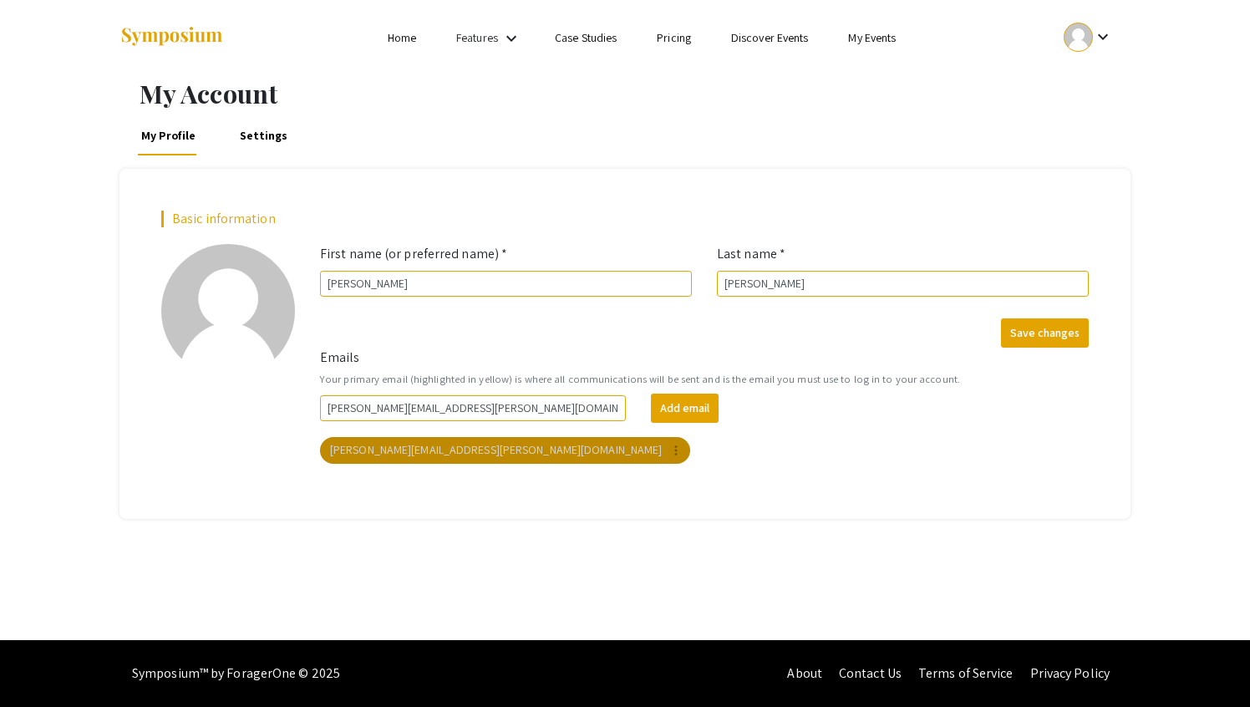
click at [436, 448] on mat-chip "olivia.clemensen@advocatehealth.org more_vert" at bounding box center [505, 450] width 370 height 27
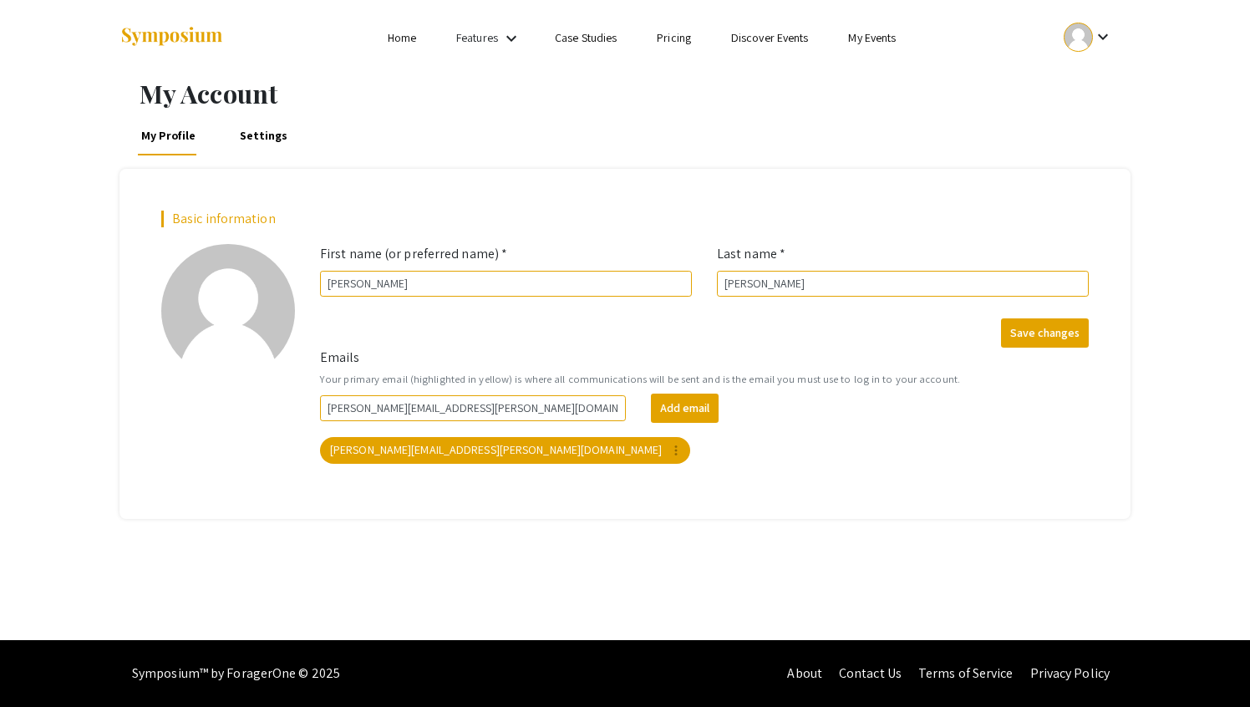
click at [403, 39] on link "Home" at bounding box center [402, 37] width 28 height 15
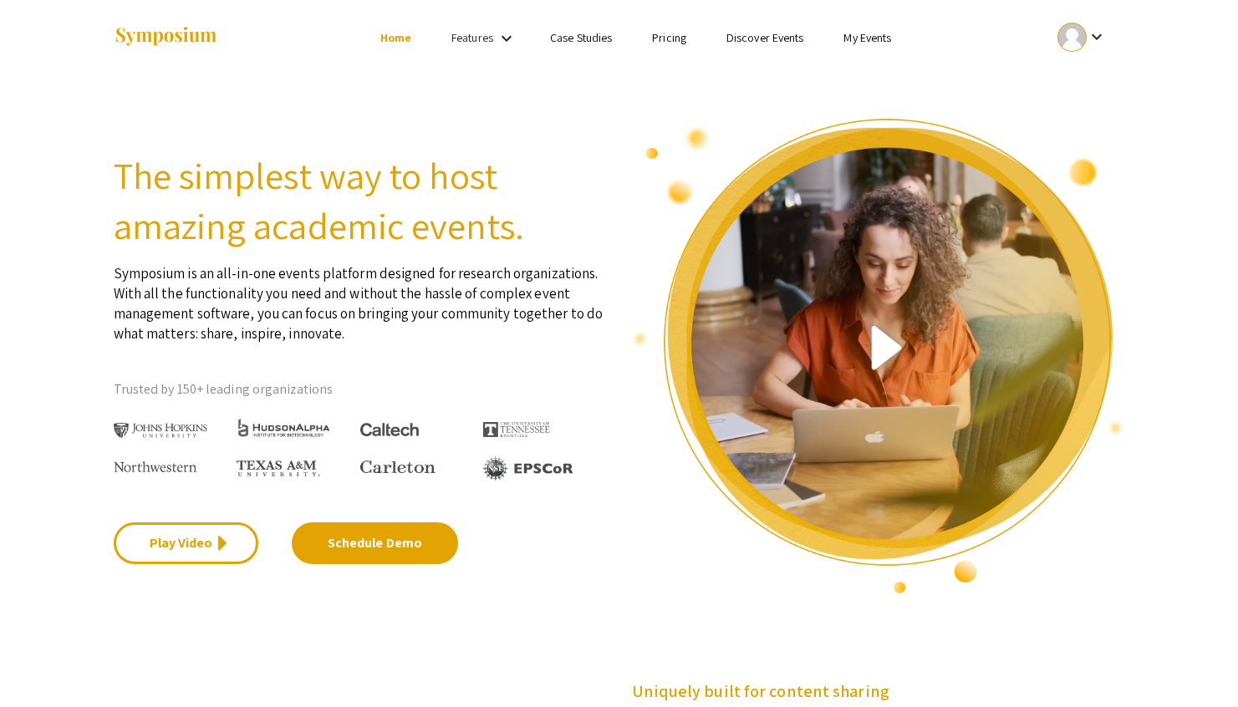
click at [864, 41] on link "My Events" at bounding box center [867, 37] width 48 height 15
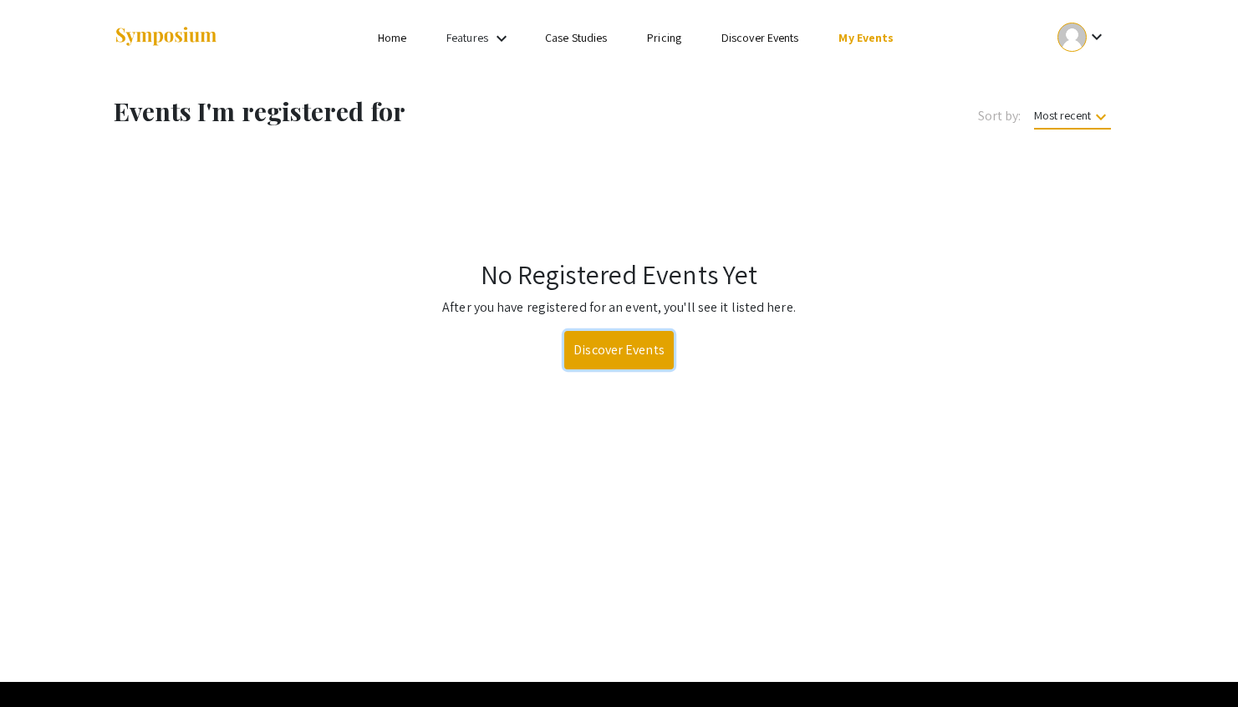
click at [642, 353] on link "Discover Events" at bounding box center [618, 350] width 109 height 38
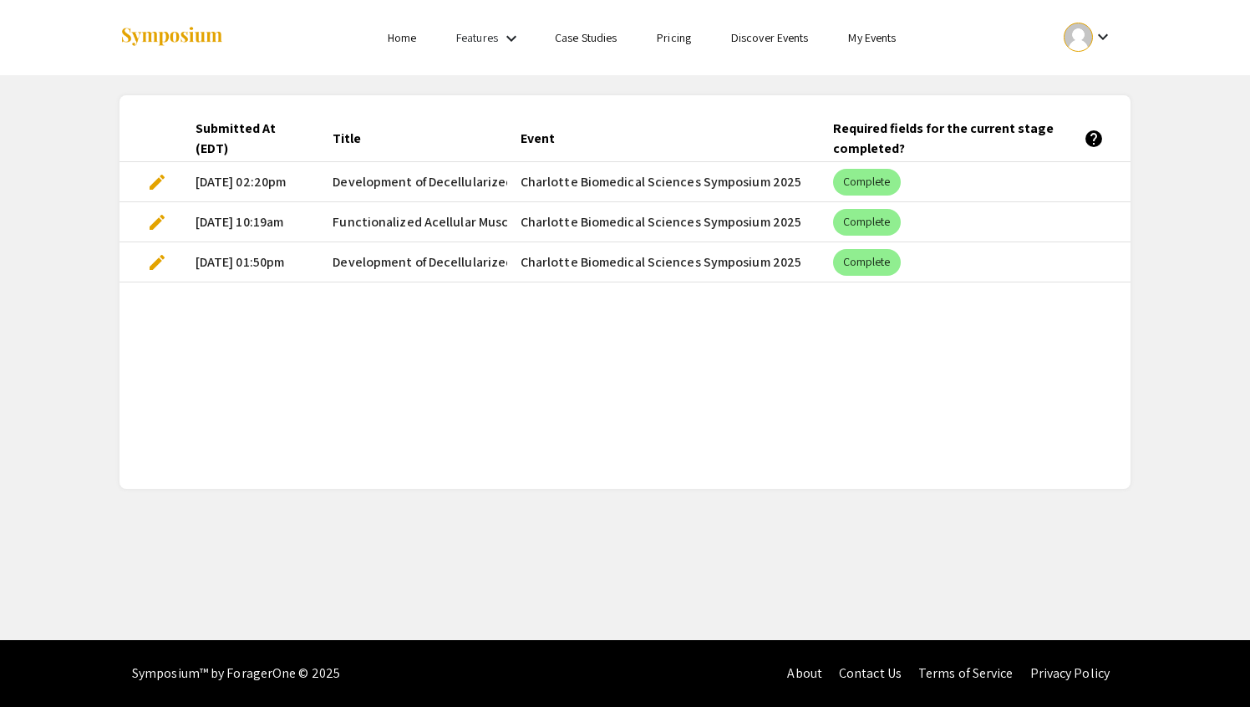
click at [163, 259] on span "edit" at bounding box center [157, 262] width 20 height 20
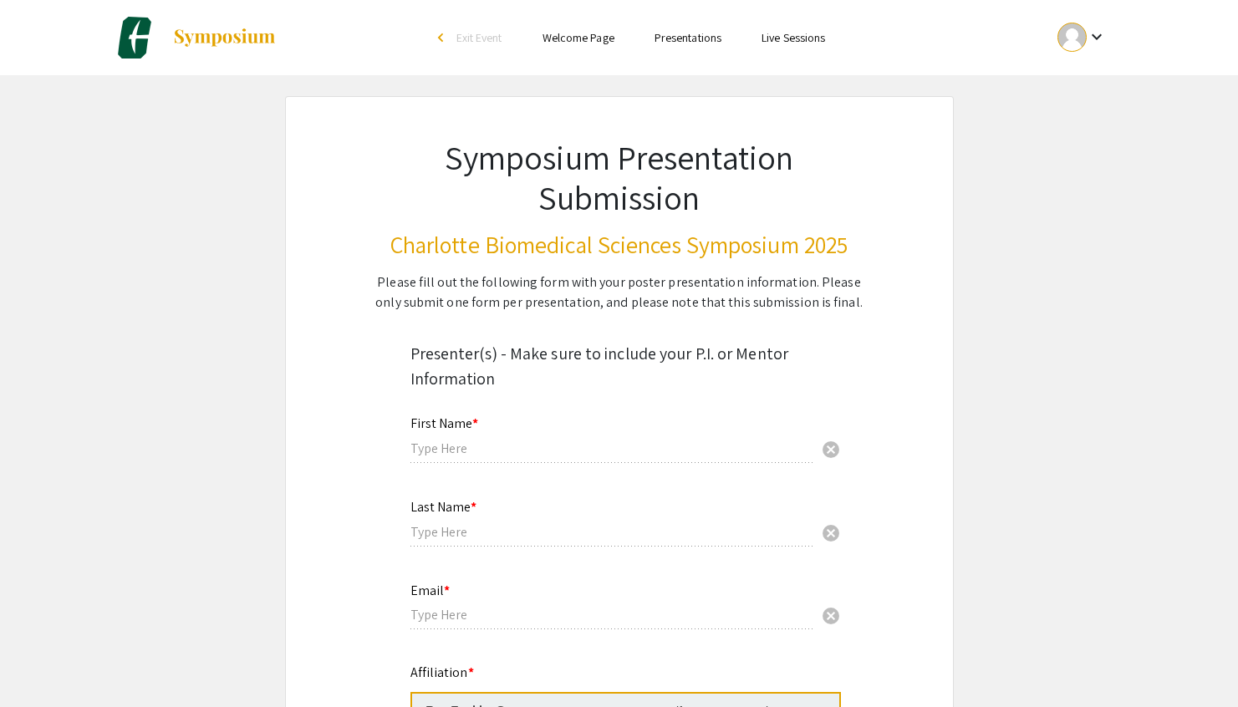
type input "[PERSON_NAME]"
type input "[PERSON_NAME][EMAIL_ADDRESS][PERSON_NAME][DOMAIN_NAME]"
radio input "true"
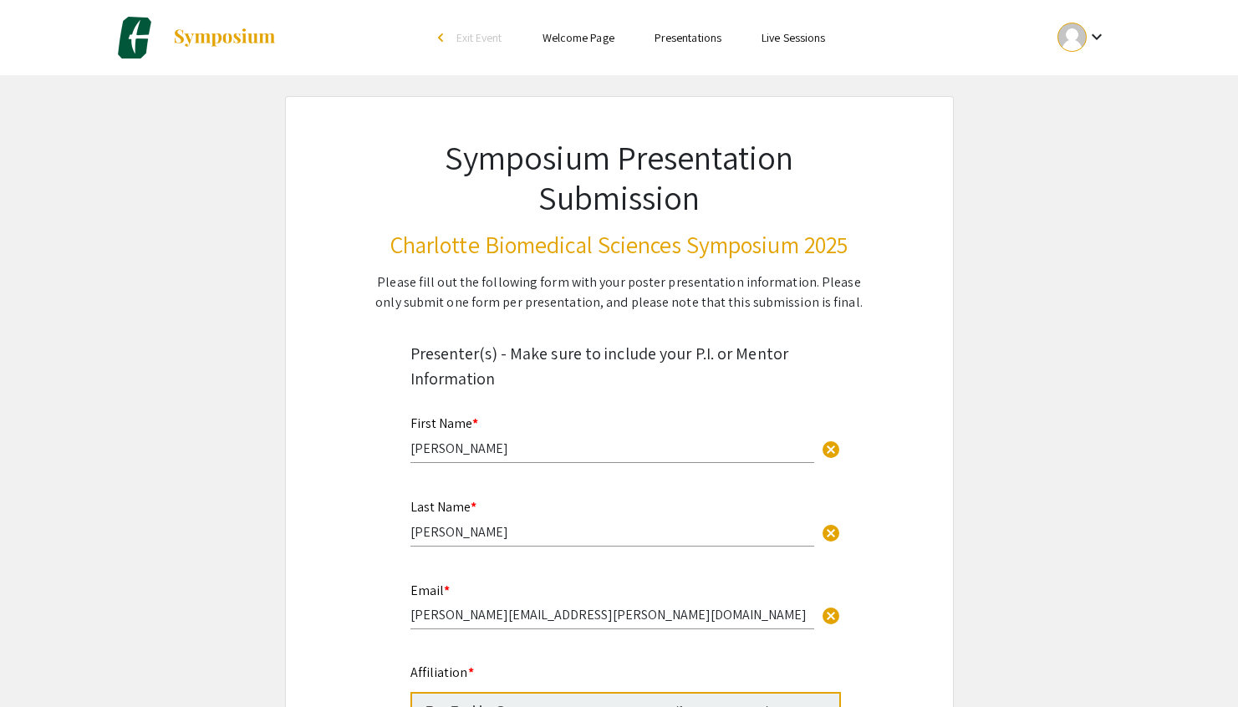
select select "custom"
type input "0"
select select "custom"
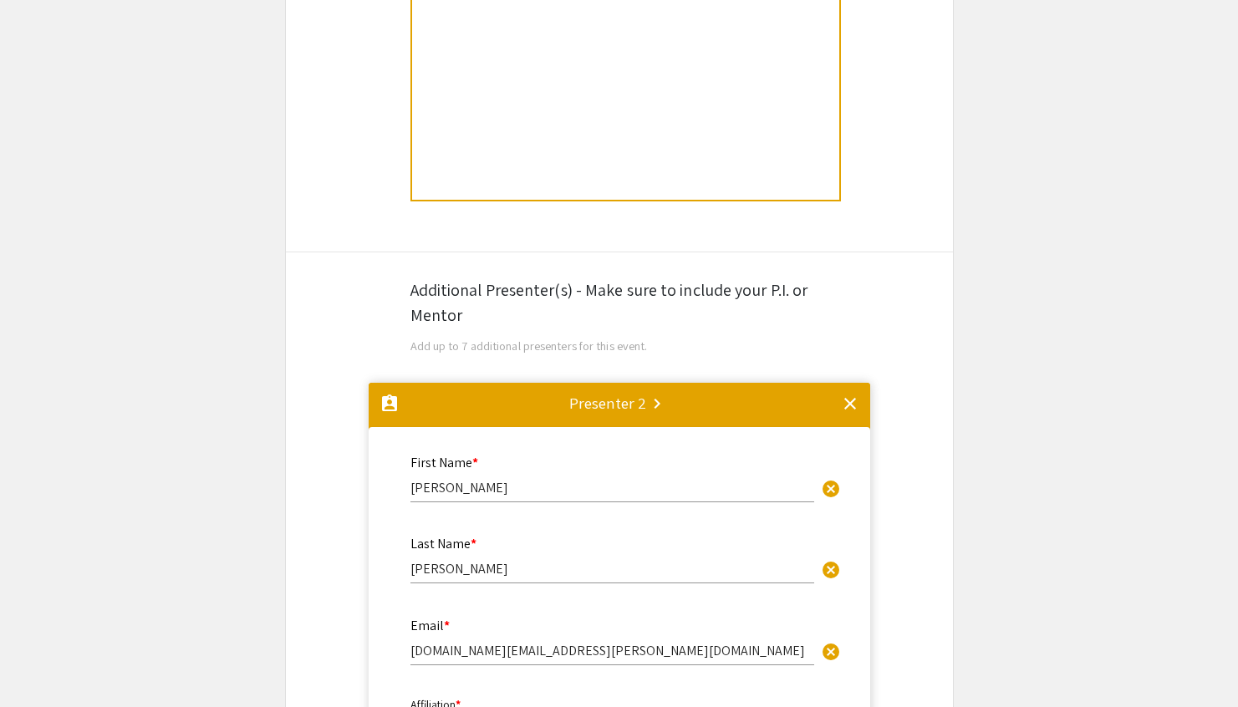
type input "1"
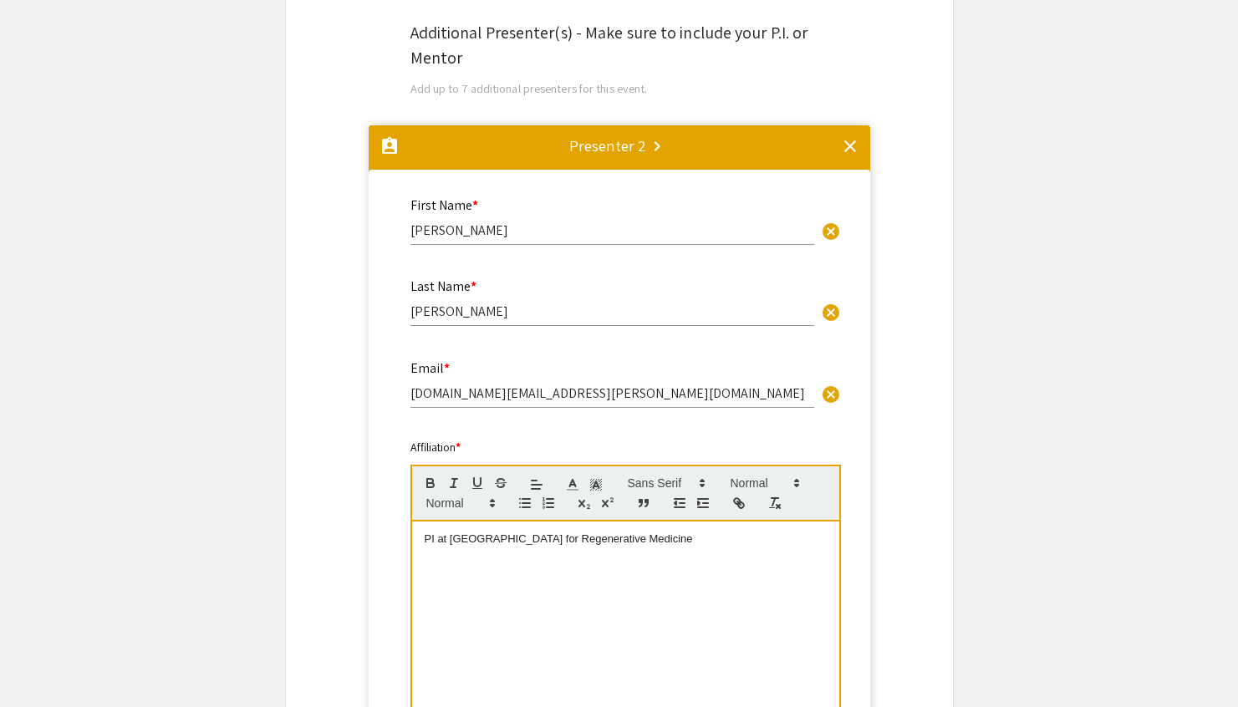
select select "auto"
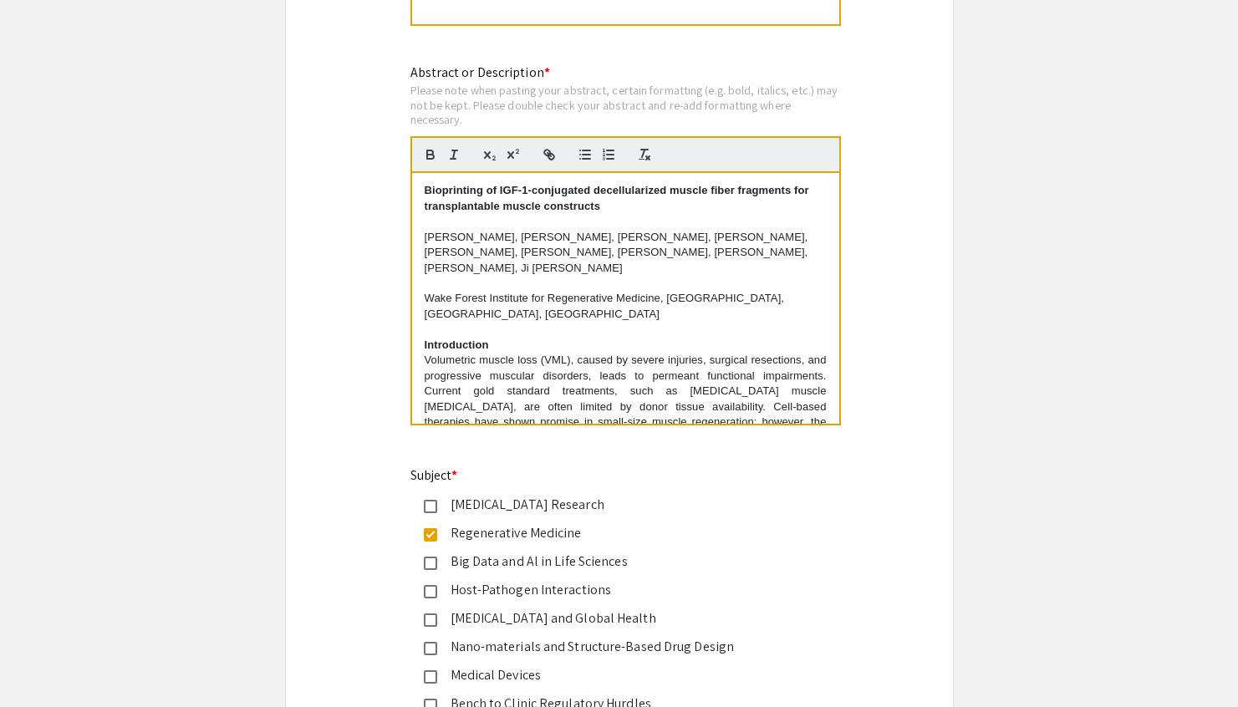
scroll to position [1854, 0]
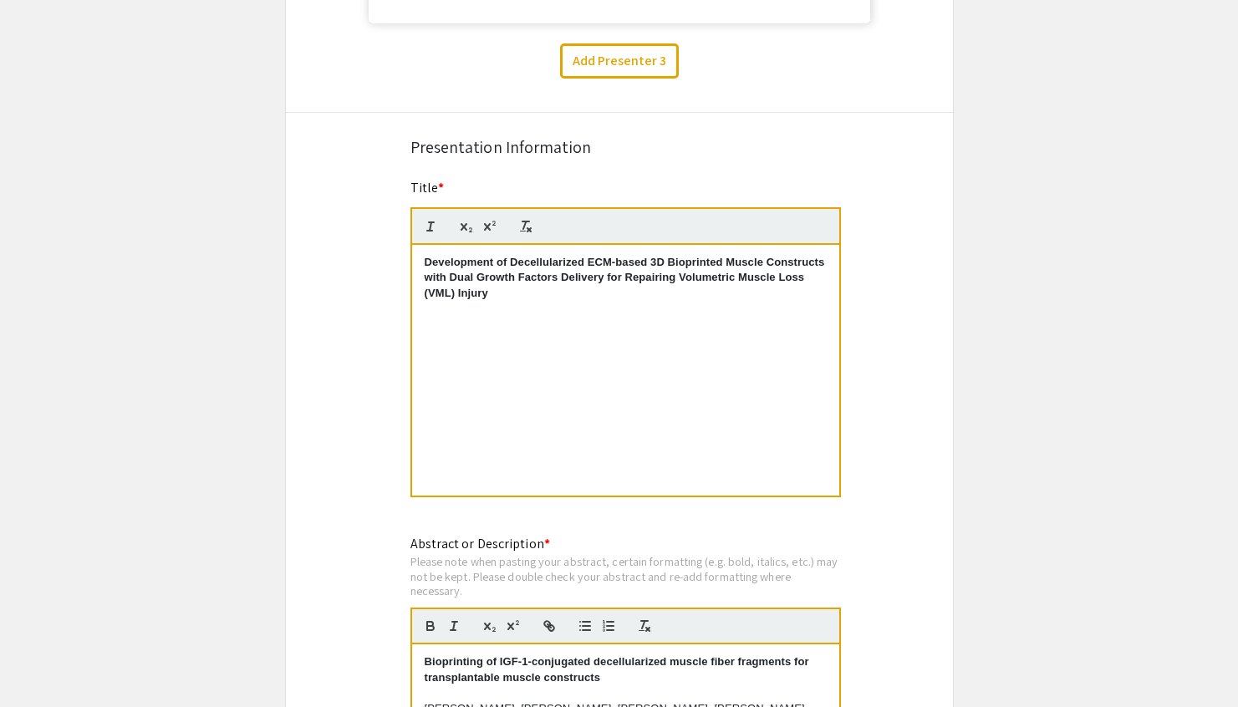
drag, startPoint x: 505, startPoint y: 299, endPoint x: 404, endPoint y: 254, distance: 110.7
click at [402, 253] on div "Title * Development of Decellularized ECM-based 3D Bioprinted Muscle Constructs…" at bounding box center [619, 349] width 443 height 343
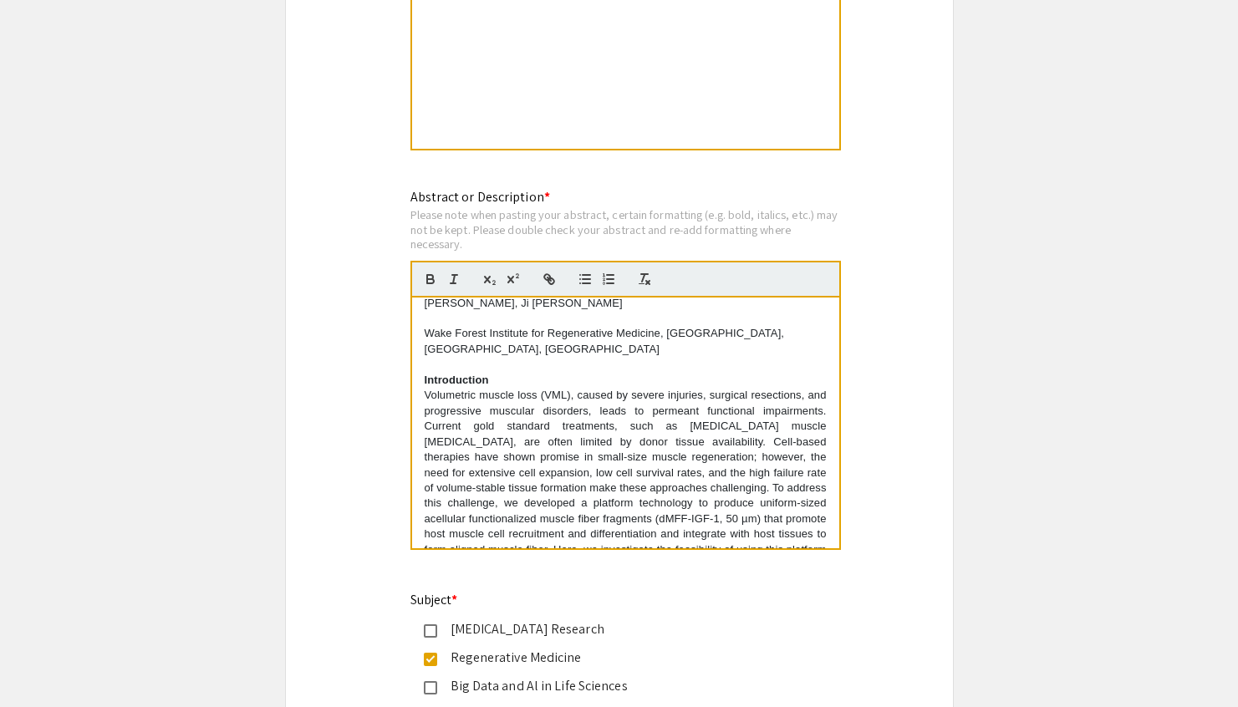
scroll to position [0, 0]
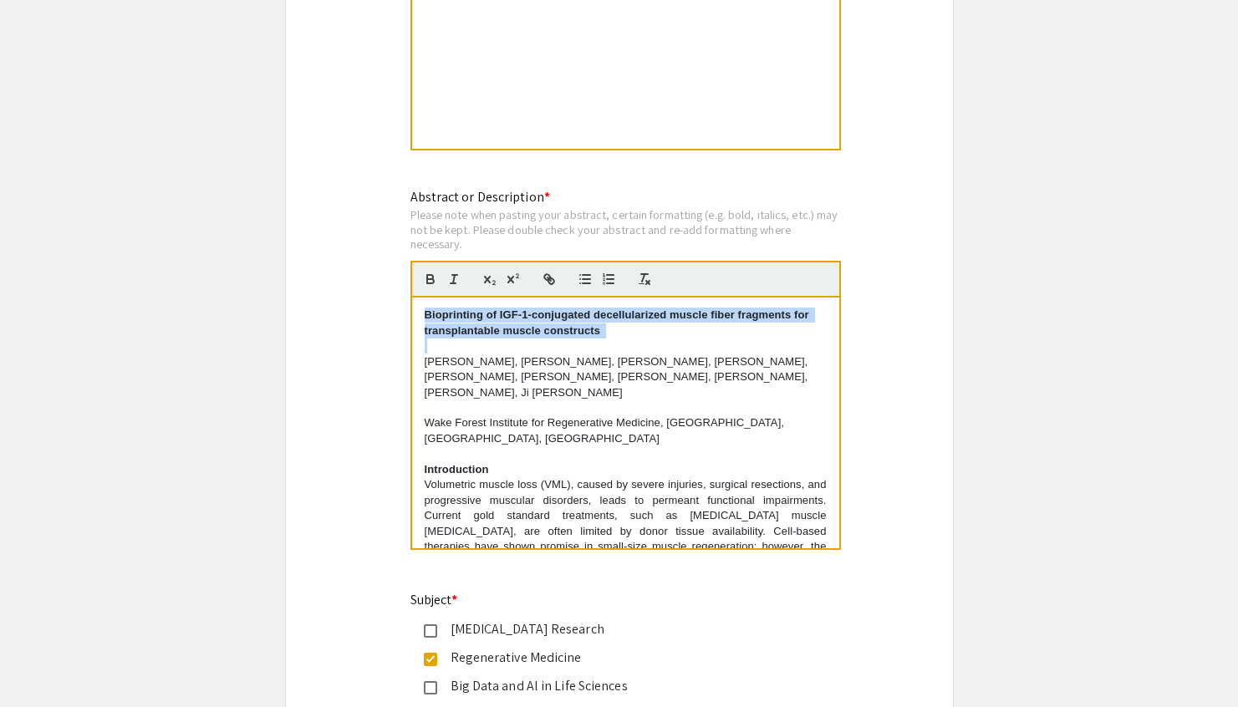
drag, startPoint x: 611, startPoint y: 343, endPoint x: 482, endPoint y: 312, distance: 132.6
click at [439, 313] on div "Bioprinting of IGF-1-conjugated decellularized muscle fiber fragments for trans…" at bounding box center [625, 423] width 427 height 251
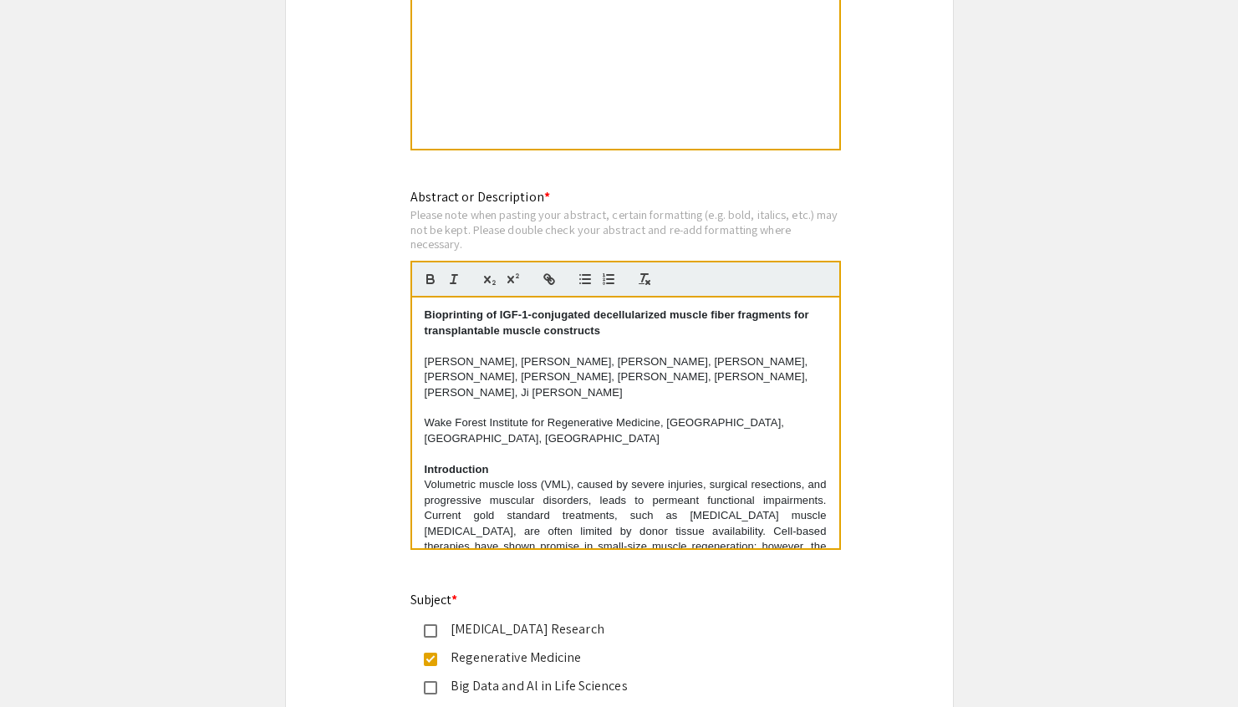
click at [581, 329] on strong "Bioprinting of IGF-1-conjugated decellularized muscle fiber fragments for trans…" at bounding box center [619, 322] width 388 height 28
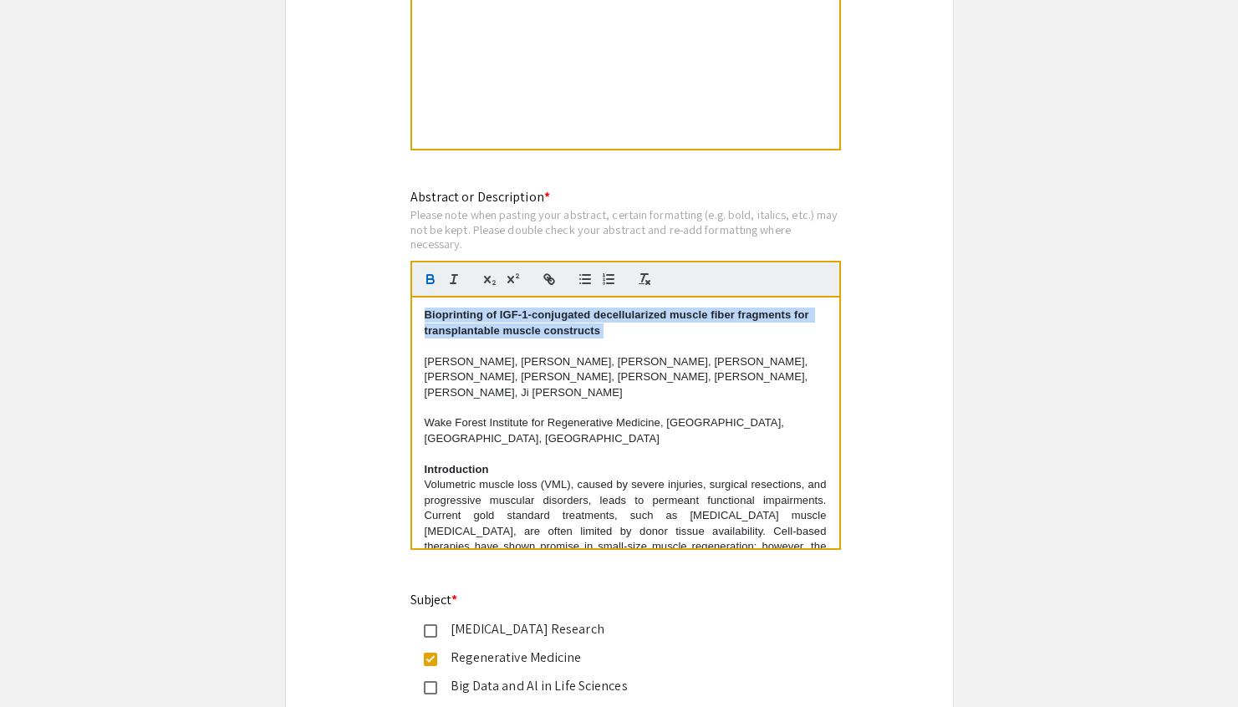
drag, startPoint x: 622, startPoint y: 334, endPoint x: 425, endPoint y: 313, distance: 197.6
click at [425, 313] on p "Bioprinting of IGF-1-conjugated decellularized muscle fiber fragments for trans…" at bounding box center [626, 323] width 402 height 31
copy p "Bioprinting of IGF-1-conjugated decellularized muscle fiber fragments for trans…"
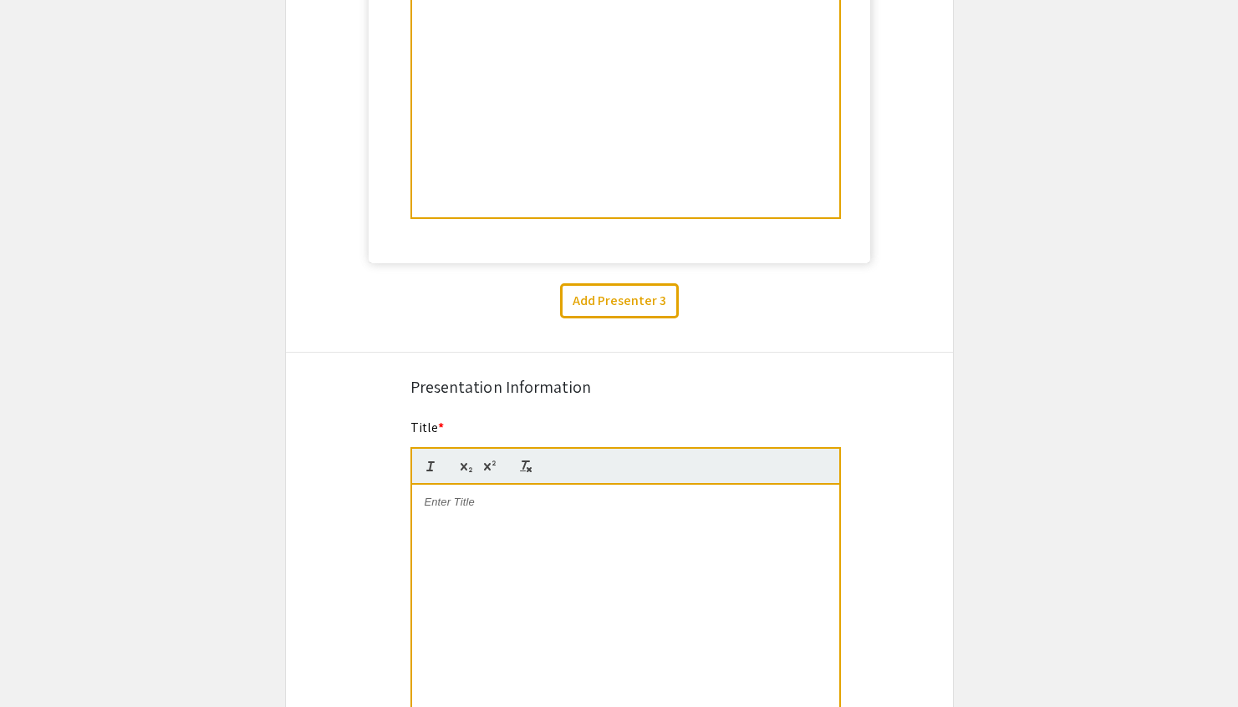
scroll to position [1778, 0]
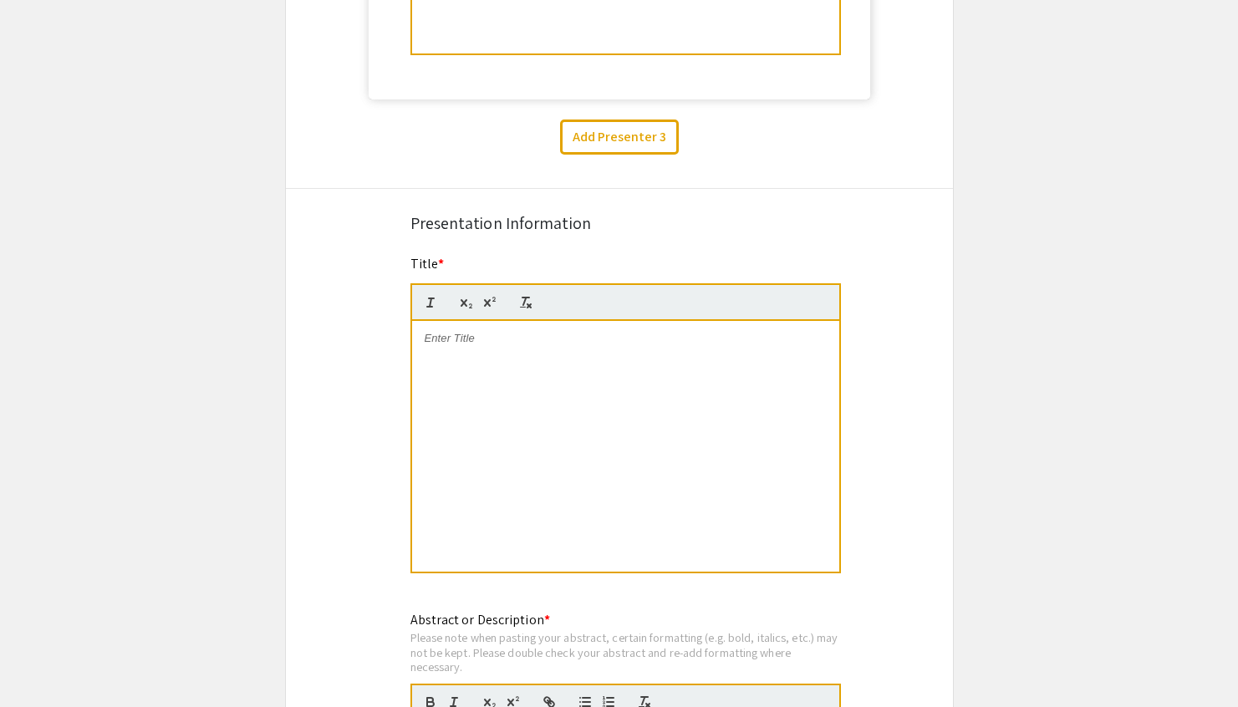
click at [506, 363] on div at bounding box center [625, 446] width 427 height 251
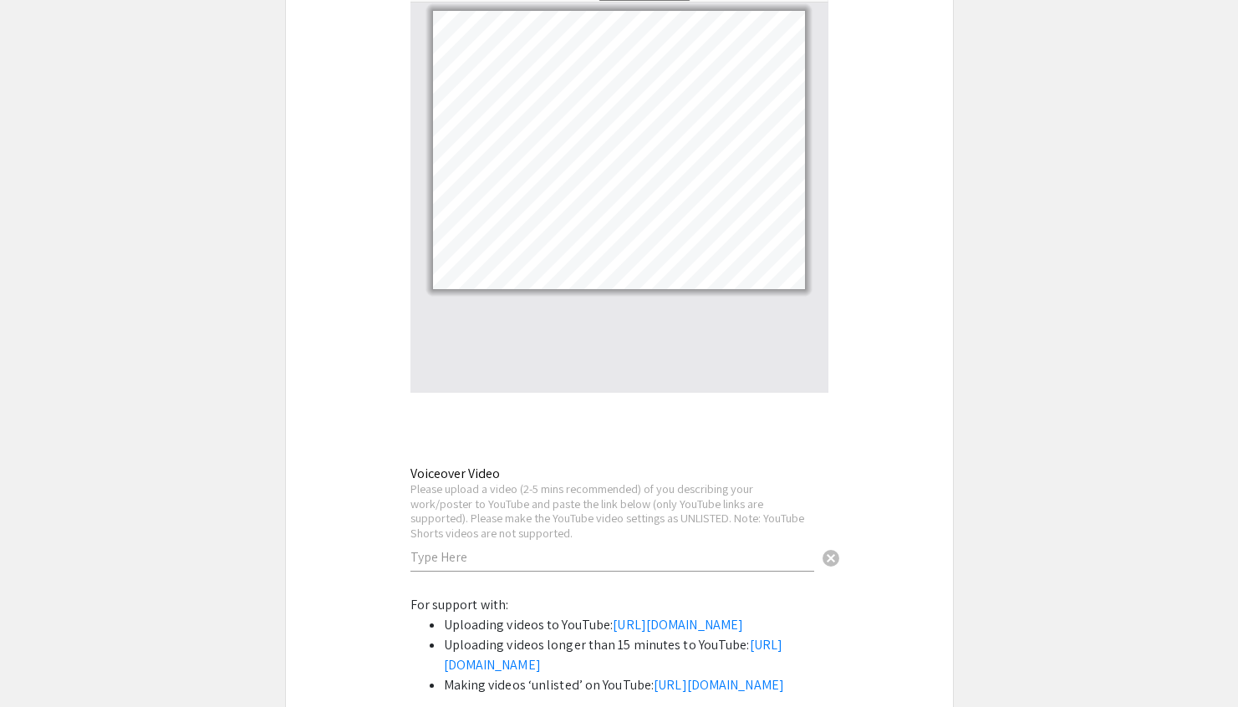
scroll to position [3683, 0]
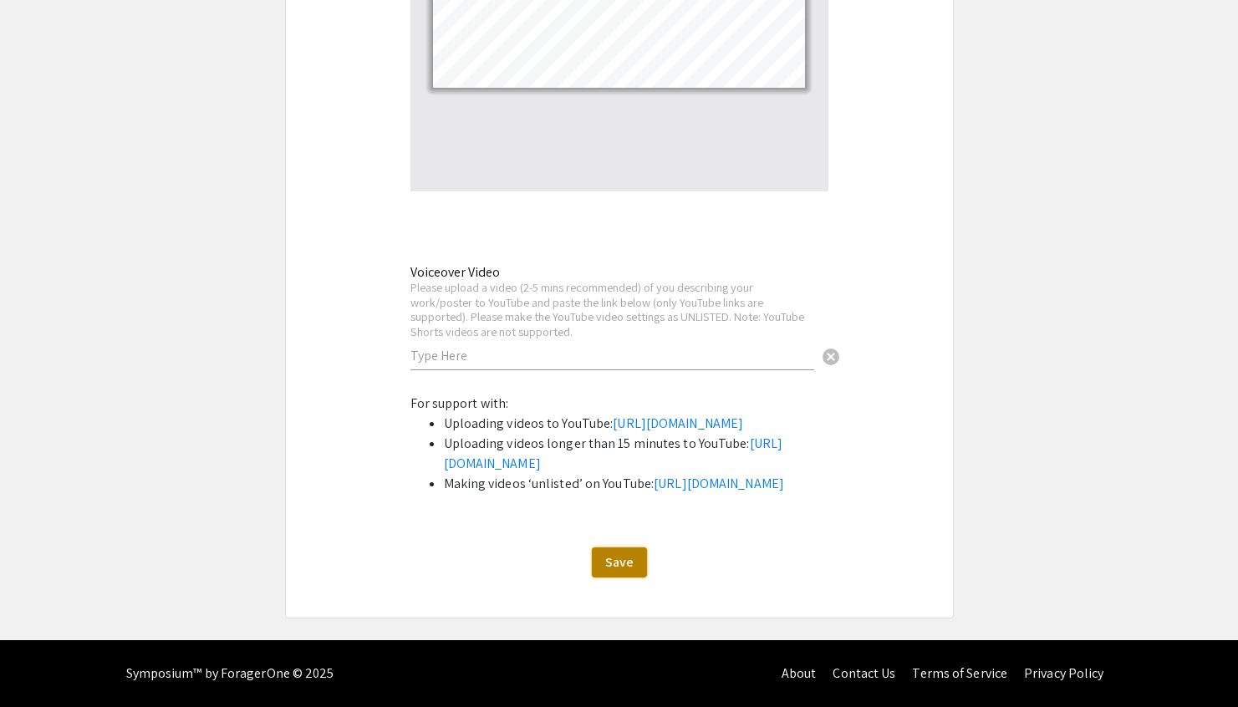
click at [627, 564] on span "Save" at bounding box center [619, 562] width 28 height 18
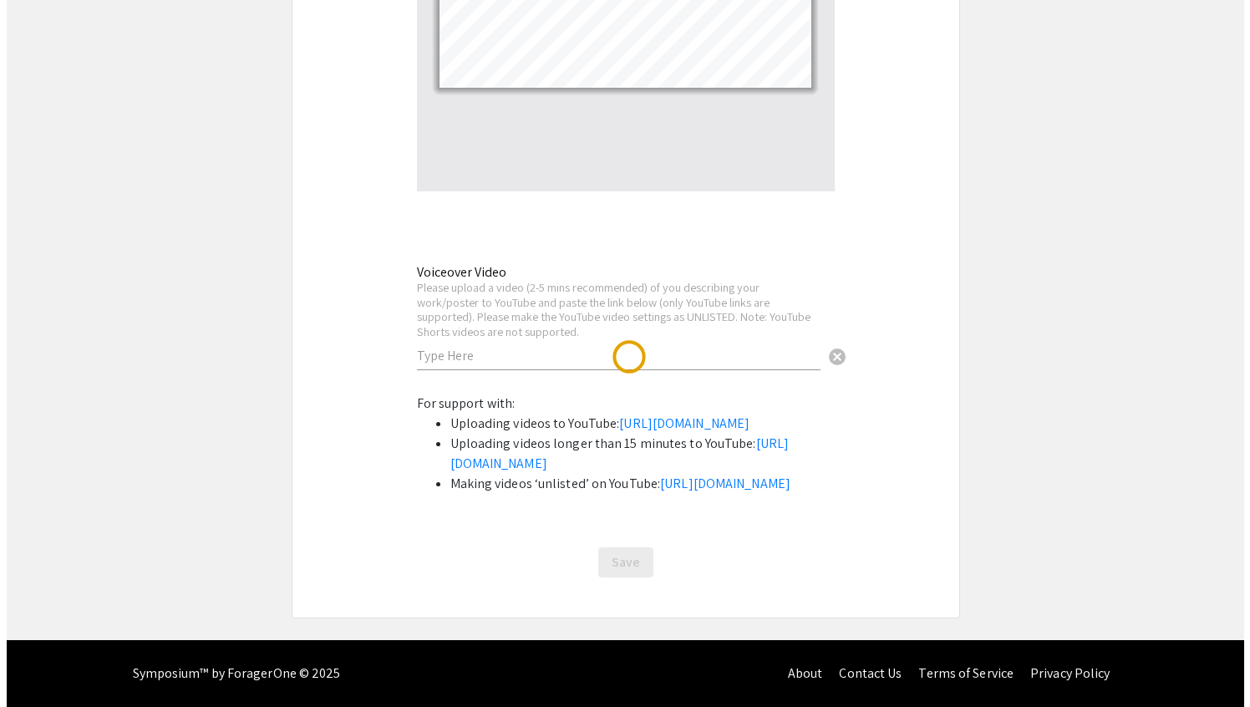
scroll to position [0, 0]
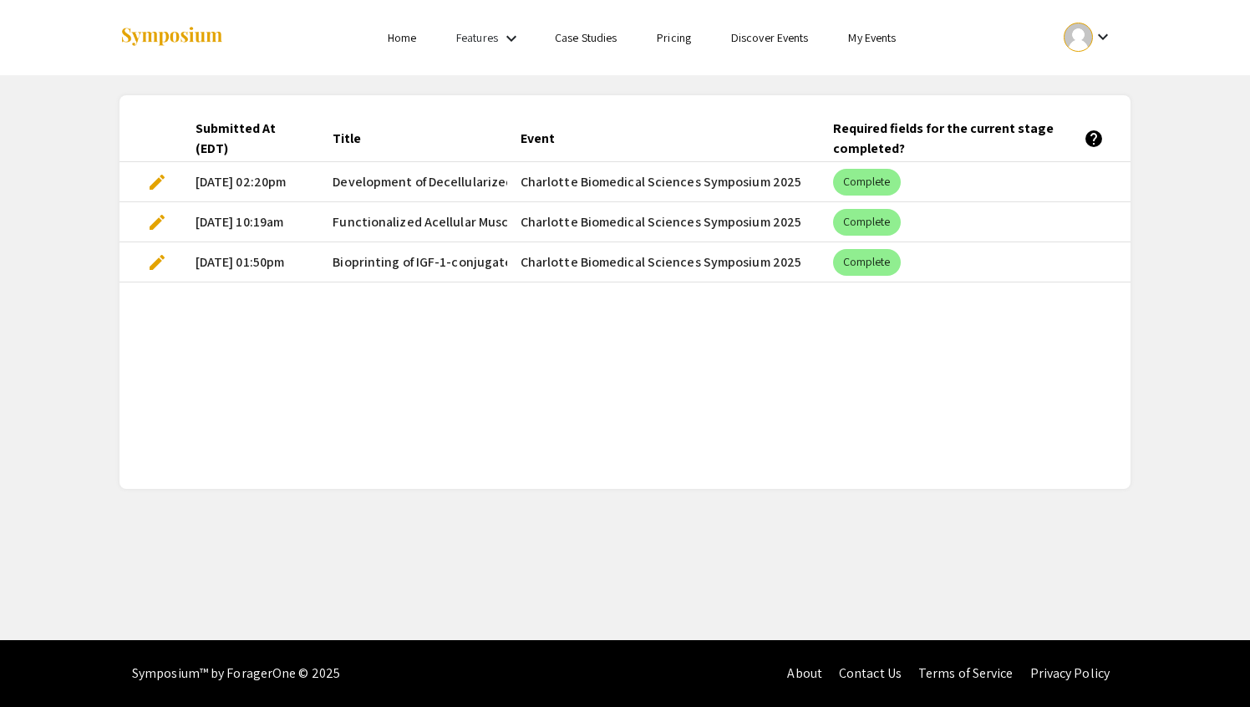
click at [160, 221] on span "edit" at bounding box center [157, 222] width 20 height 20
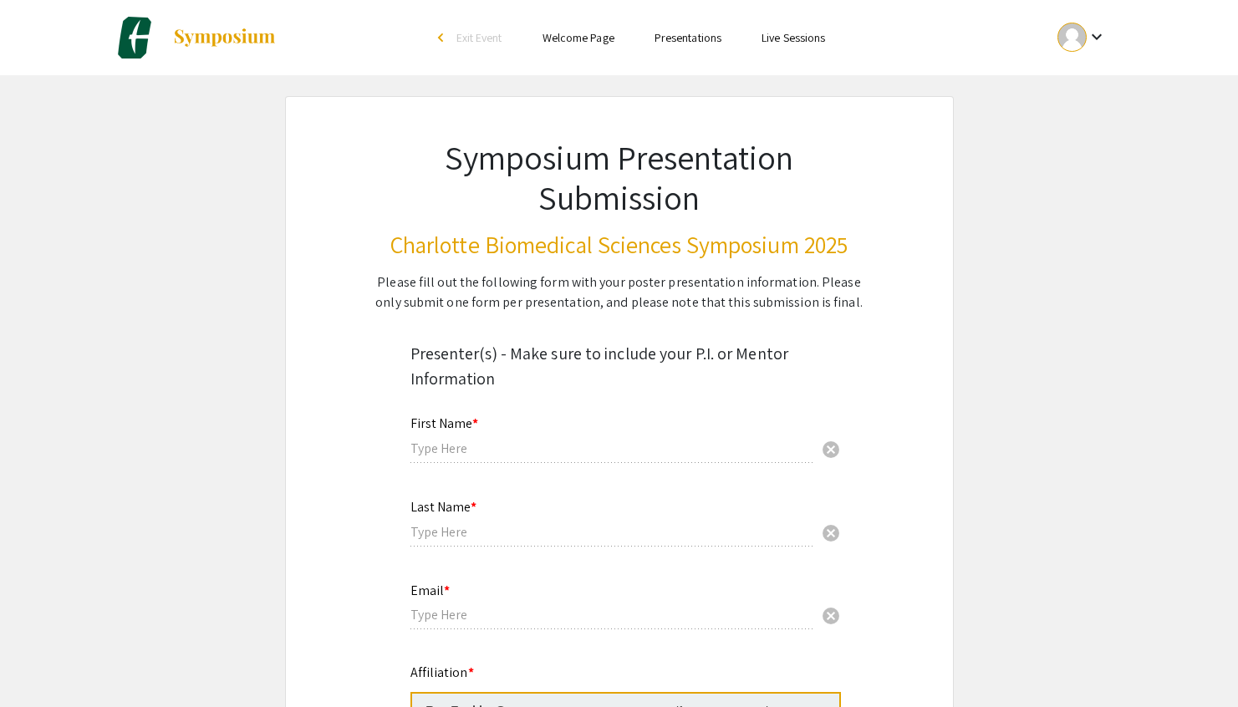
type input "[PERSON_NAME]"
type input "[PERSON_NAME][EMAIL_ADDRESS][PERSON_NAME][DOMAIN_NAME]"
radio input "true"
select select "custom"
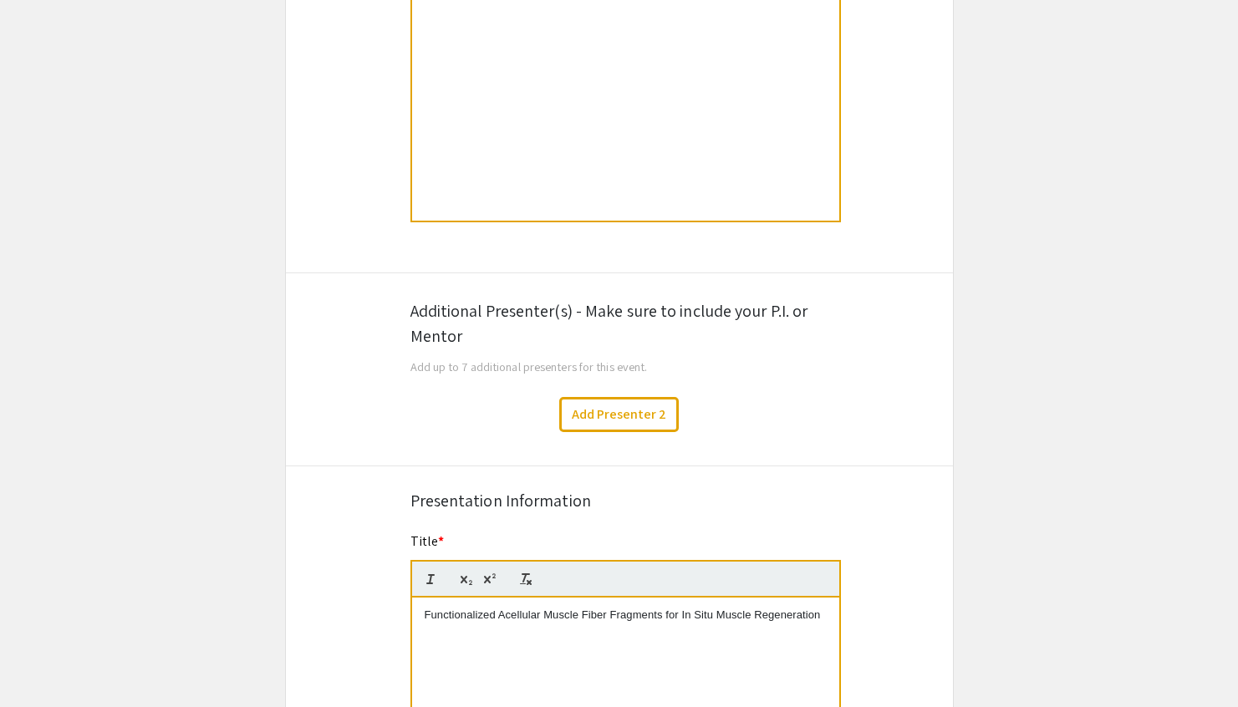
type input "1"
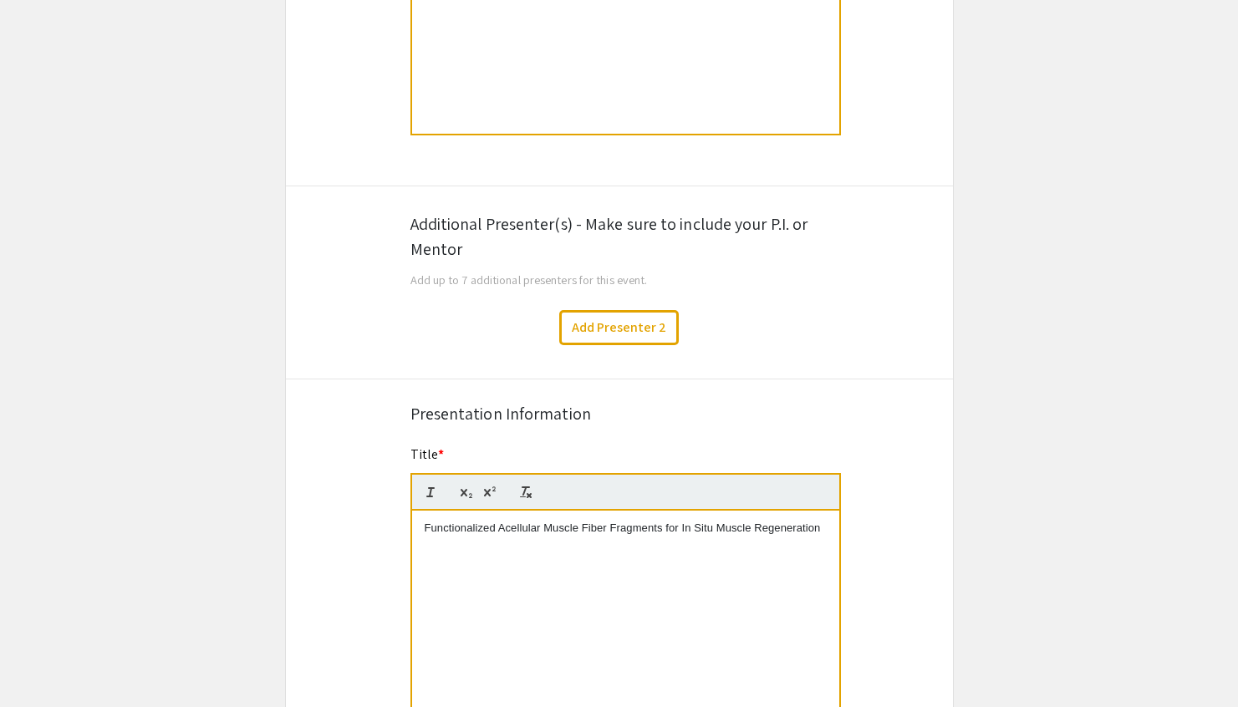
select select "auto"
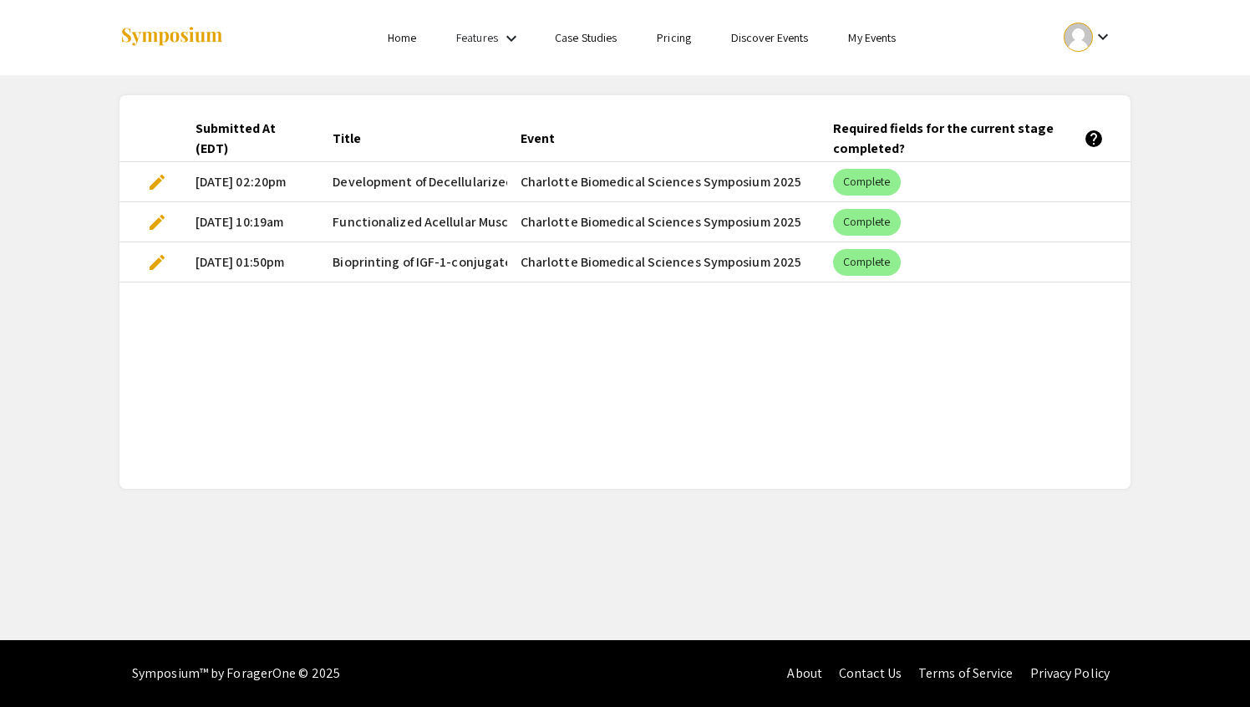
click at [164, 175] on span "edit" at bounding box center [157, 182] width 20 height 20
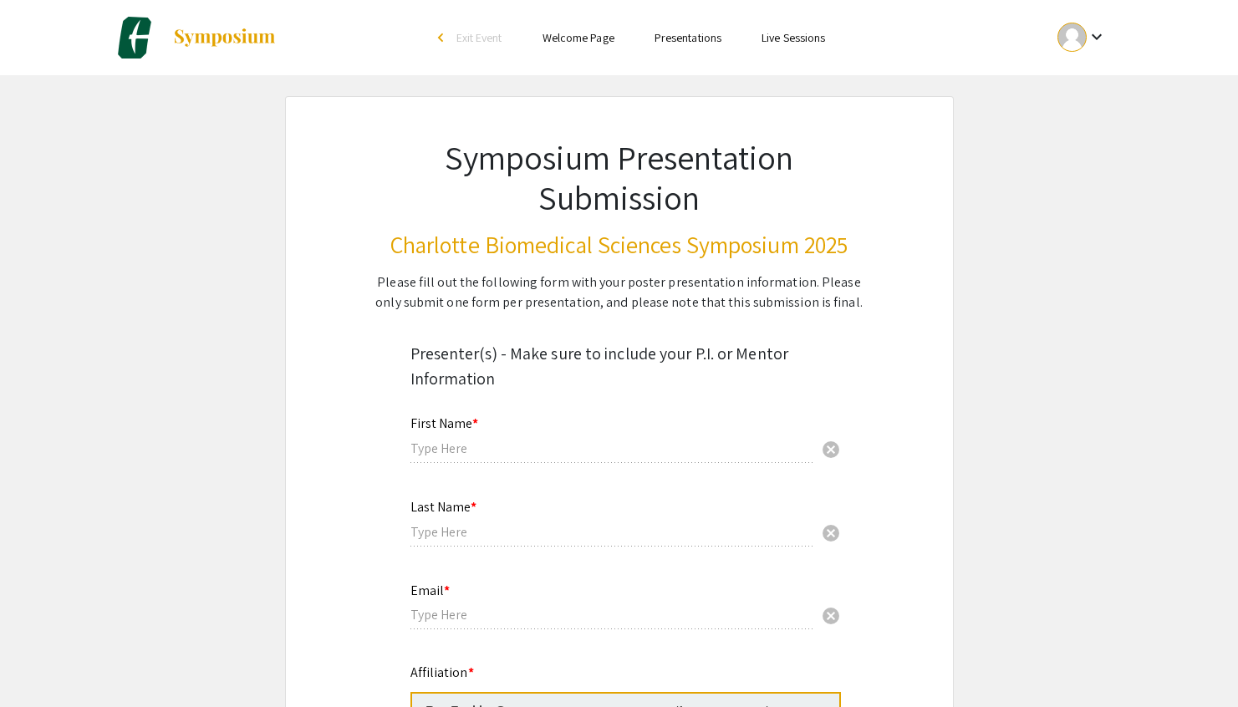
type input "[PERSON_NAME]"
type input "[PERSON_NAME][EMAIL_ADDRESS][PERSON_NAME][DOMAIN_NAME]"
radio input "true"
select select "custom"
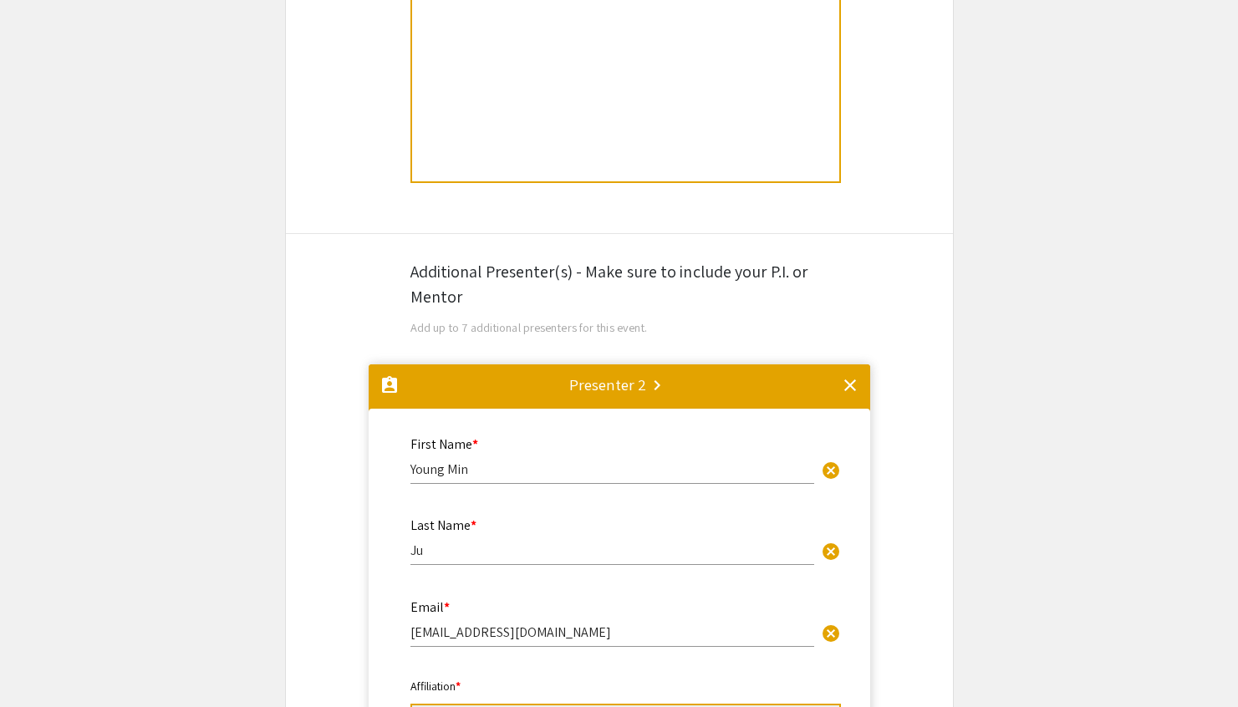
type input "1"
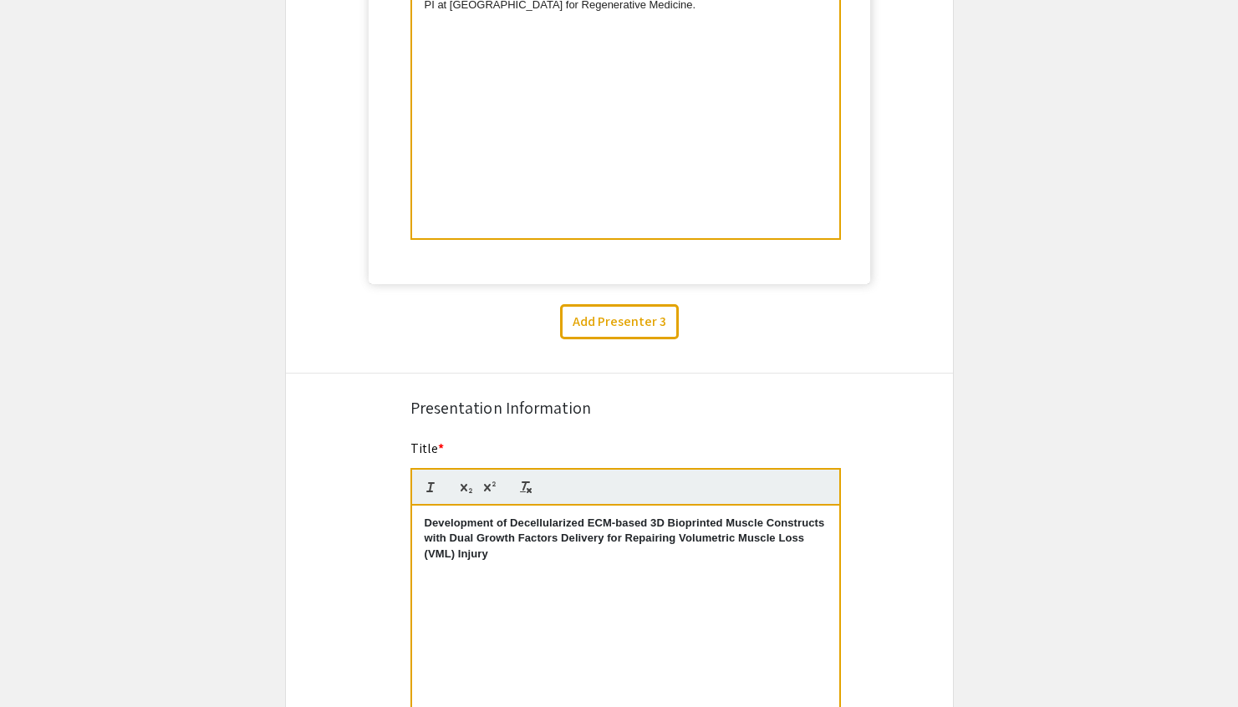
select select "auto"
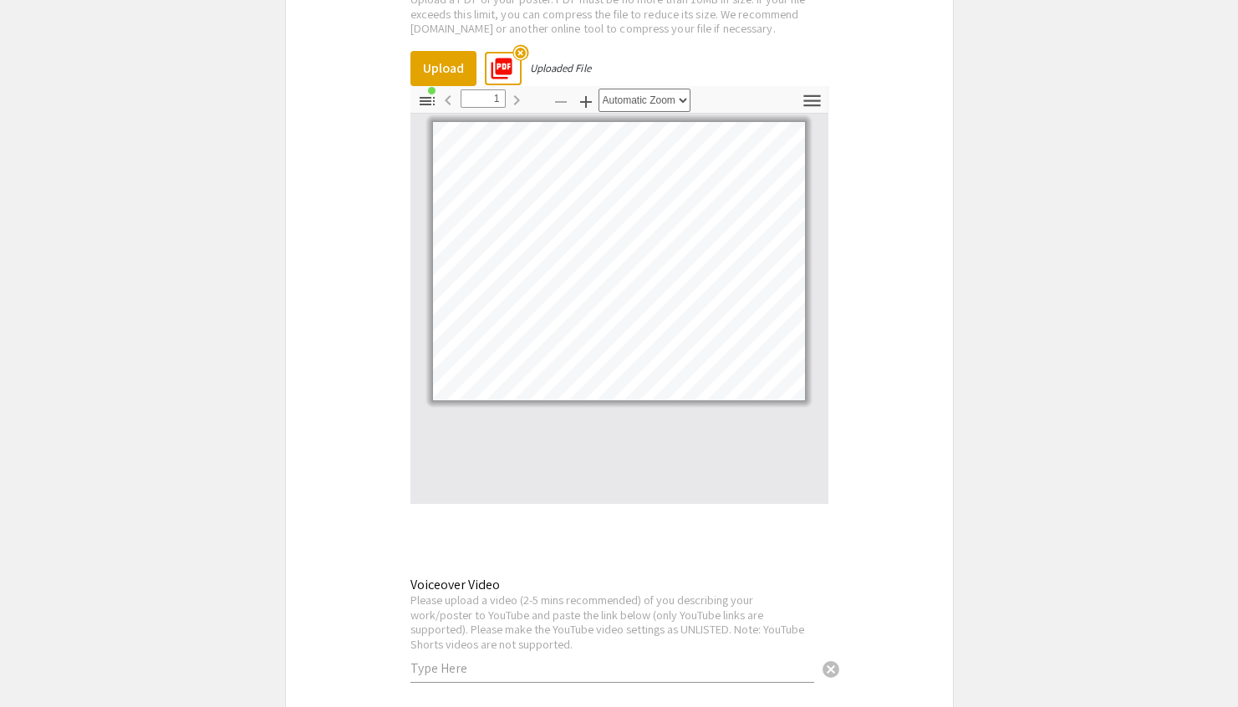
scroll to position [3683, 0]
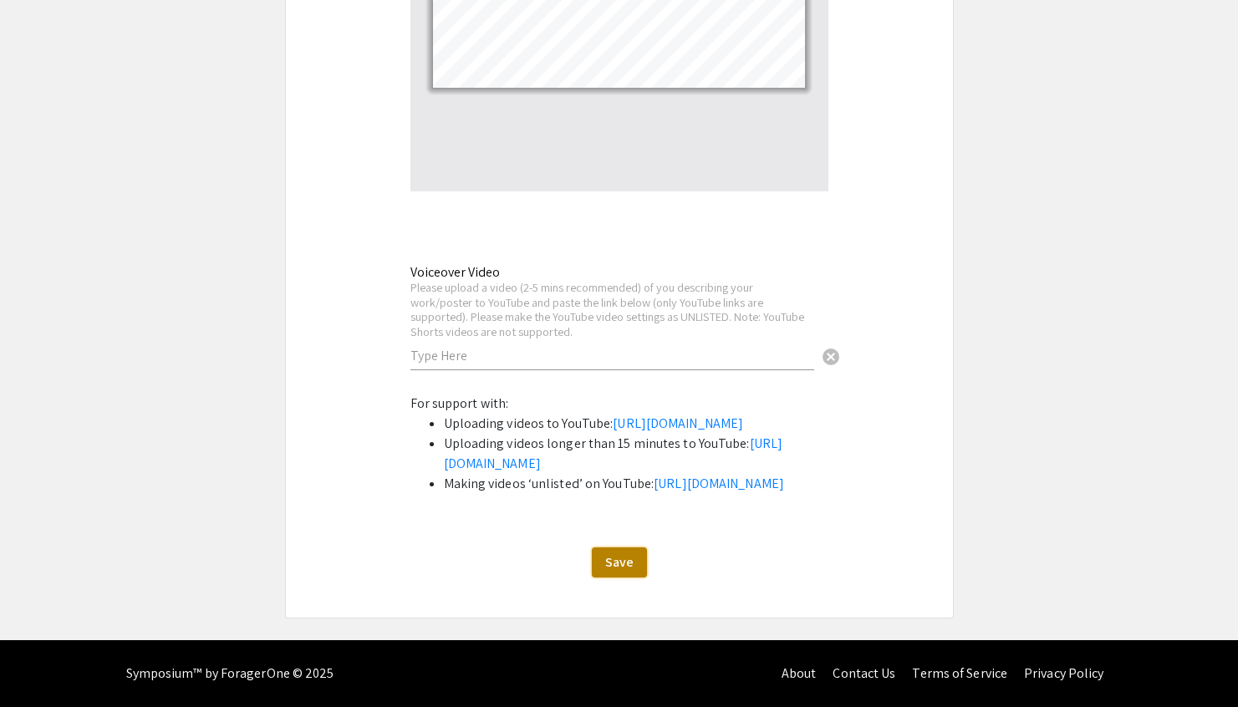
click at [617, 569] on span "Save" at bounding box center [619, 562] width 28 height 18
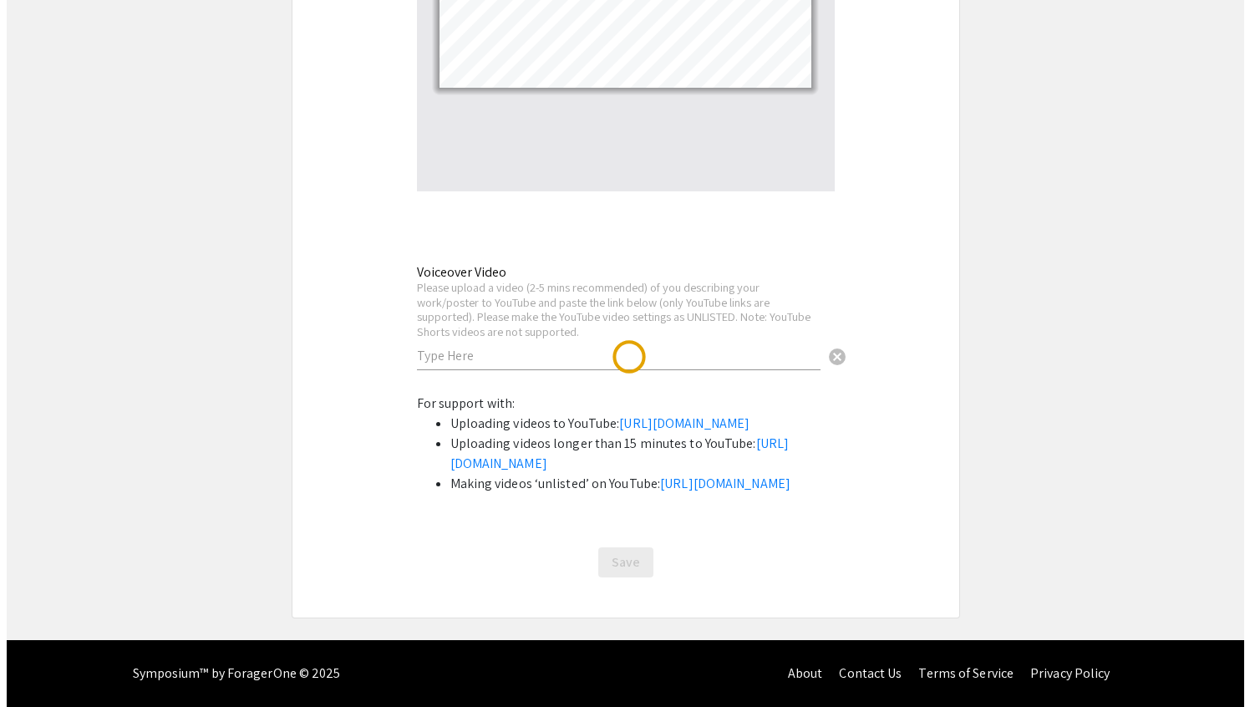
scroll to position [0, 0]
